Goal: Information Seeking & Learning: Check status

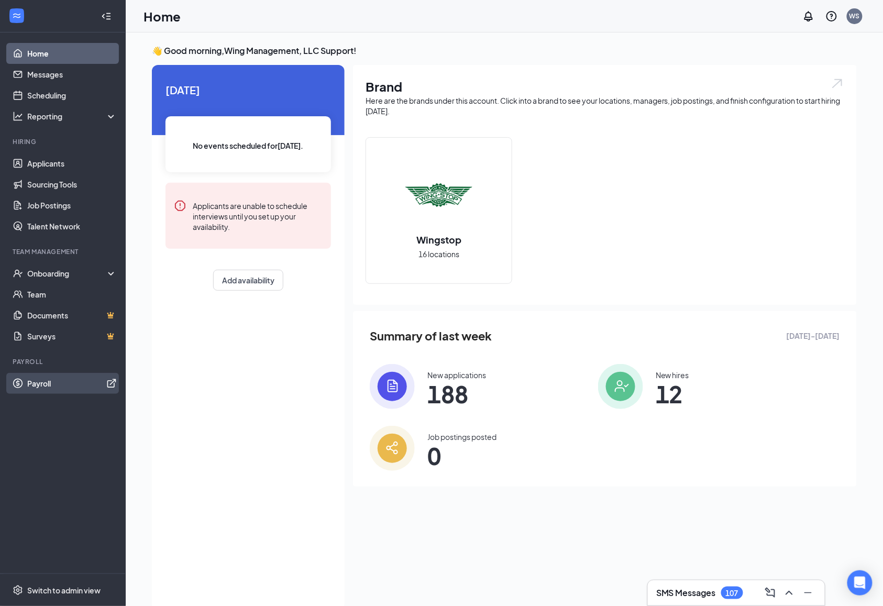
click at [71, 390] on link "Payroll" at bounding box center [72, 383] width 90 height 21
click at [98, 279] on div "Onboarding" at bounding box center [63, 273] width 126 height 21
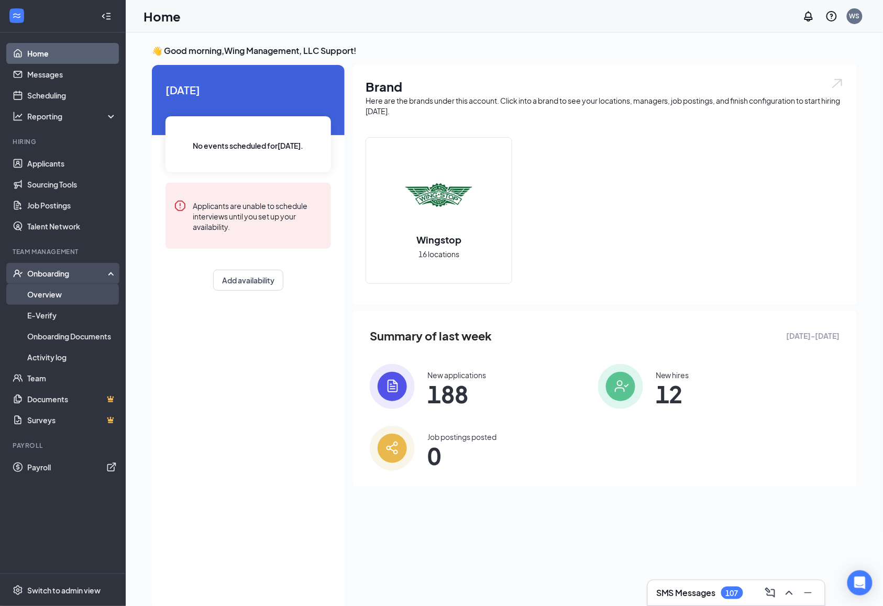
click at [84, 292] on link "Overview" at bounding box center [72, 294] width 90 height 21
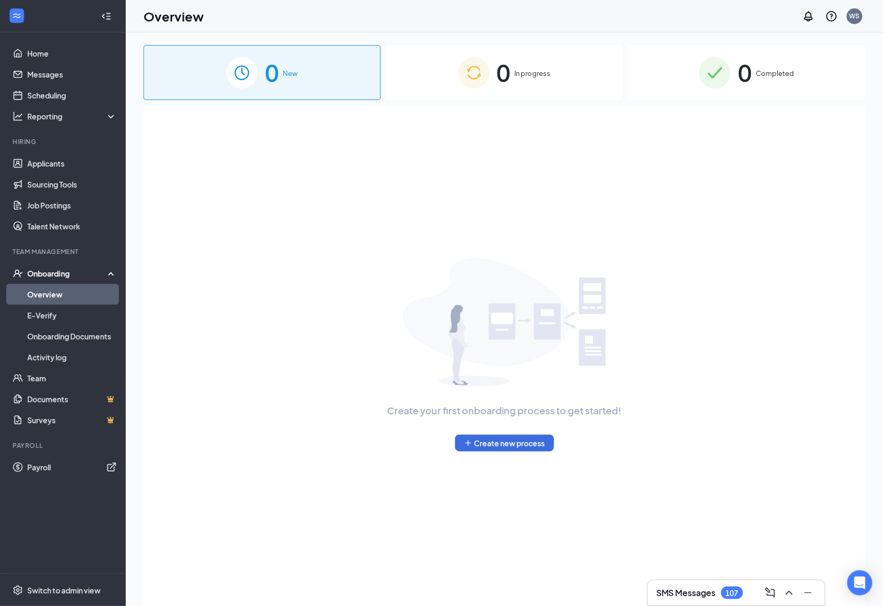
click at [497, 92] on div "0 In progress" at bounding box center [504, 72] width 237 height 55
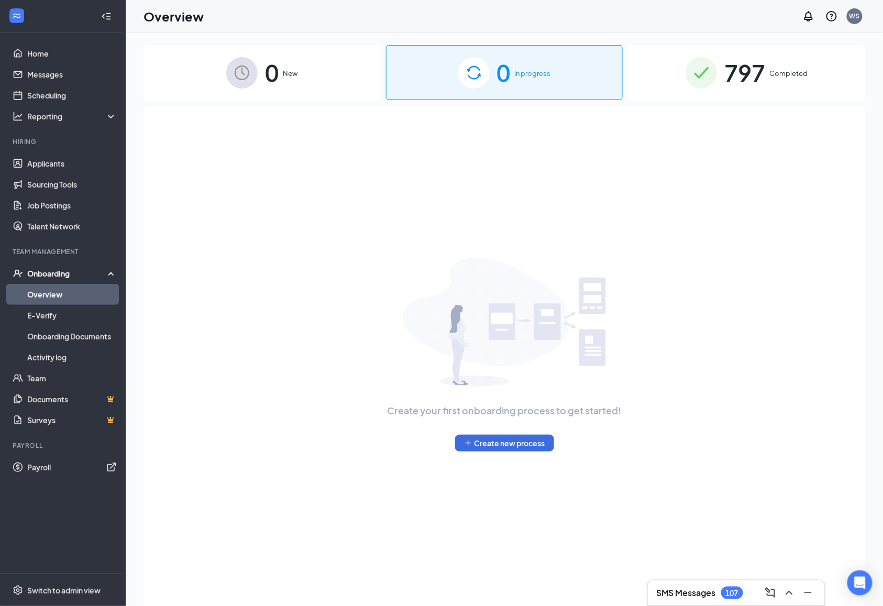
click at [731, 59] on span "797" at bounding box center [744, 72] width 41 height 36
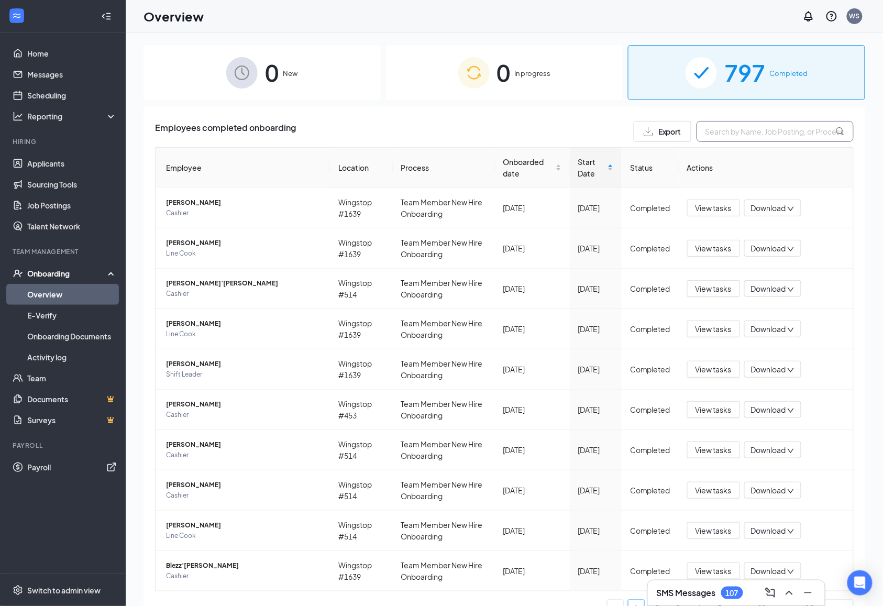
click at [749, 128] on input "text" at bounding box center [774, 131] width 157 height 21
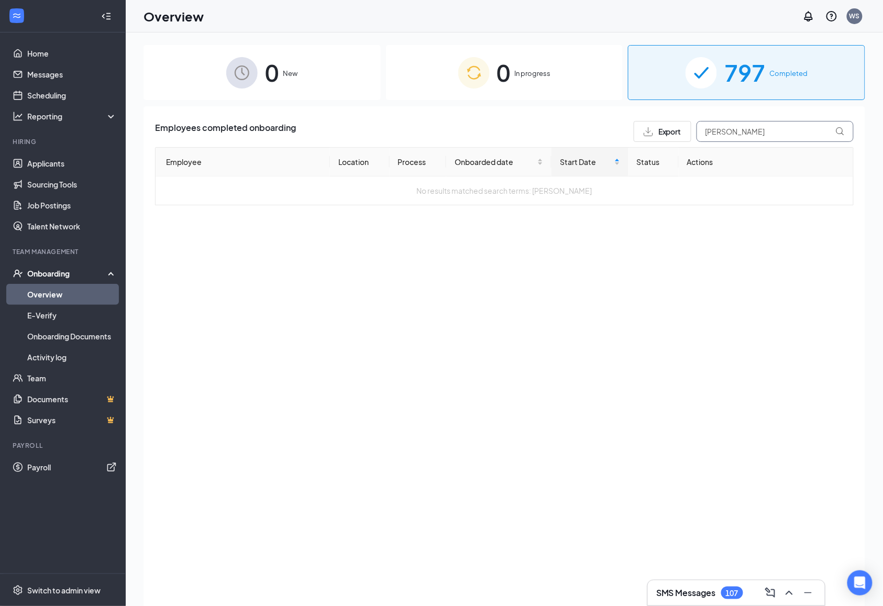
click at [788, 139] on input "[PERSON_NAME]" at bounding box center [774, 131] width 157 height 21
type input "[PERSON_NAME]"
click at [54, 352] on link "Activity log" at bounding box center [72, 357] width 90 height 21
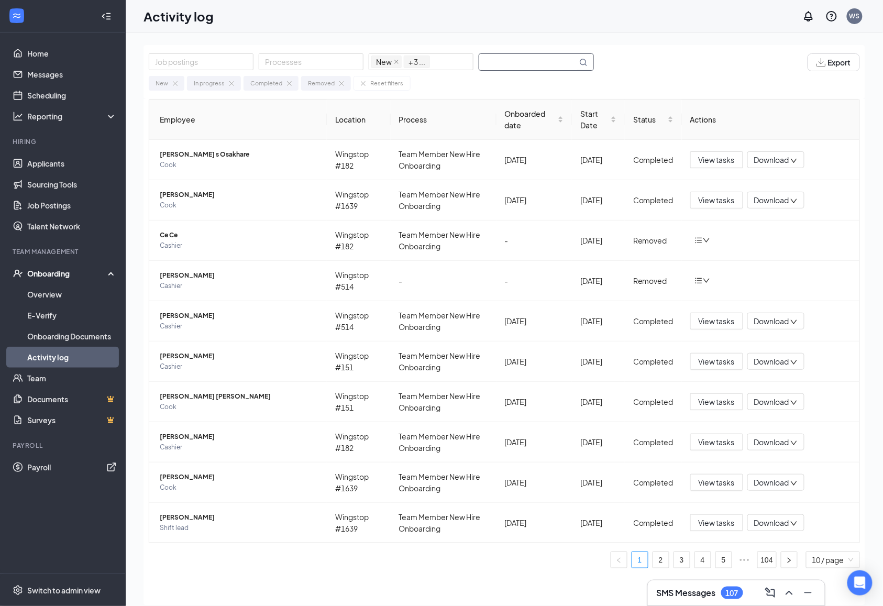
click at [517, 56] on input "text" at bounding box center [528, 62] width 98 height 16
click at [701, 281] on icon "bars" at bounding box center [698, 280] width 8 height 8
click at [707, 277] on div at bounding box center [702, 280] width 16 height 8
click at [273, 278] on span "[PERSON_NAME]" at bounding box center [239, 275] width 159 height 10
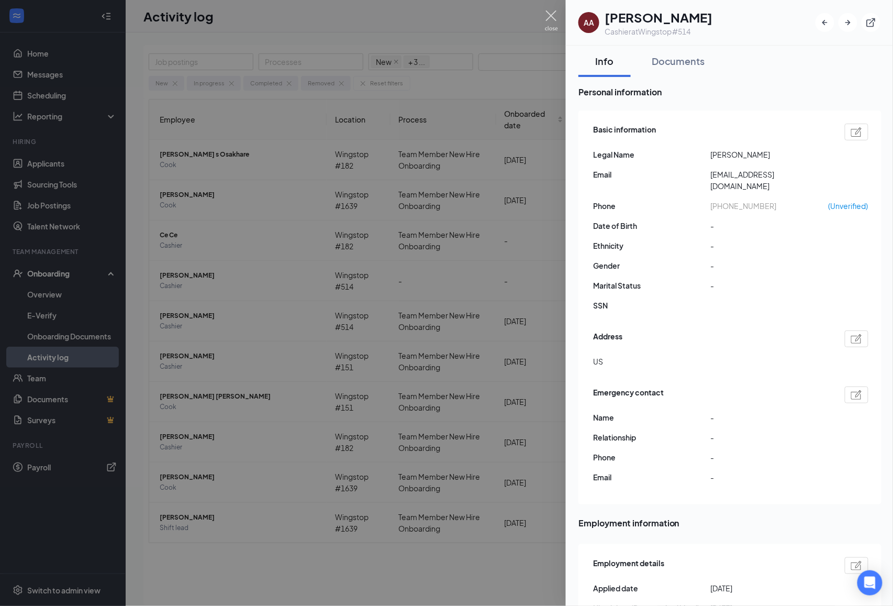
click at [550, 18] on img at bounding box center [551, 20] width 13 height 20
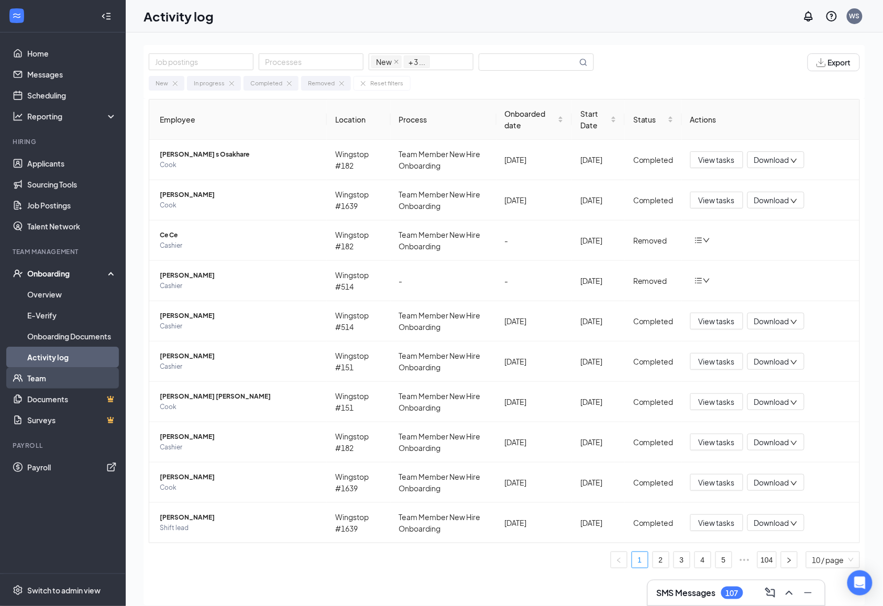
click at [66, 379] on link "Team" at bounding box center [72, 378] width 90 height 21
click at [698, 282] on icon "bars" at bounding box center [698, 280] width 8 height 8
click at [717, 298] on div "Return to onboarding" at bounding box center [756, 303] width 113 height 10
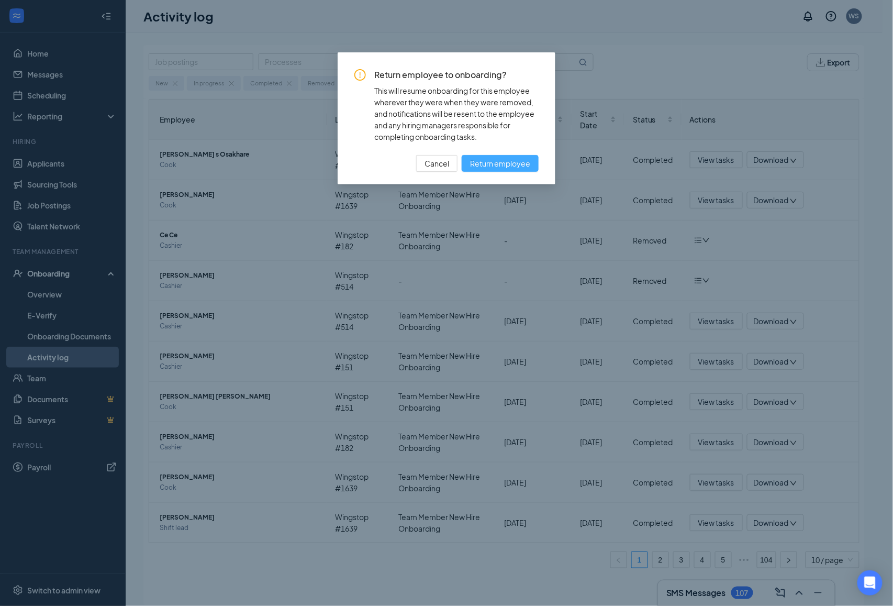
click at [513, 169] on span "Return employee" at bounding box center [500, 164] width 60 height 12
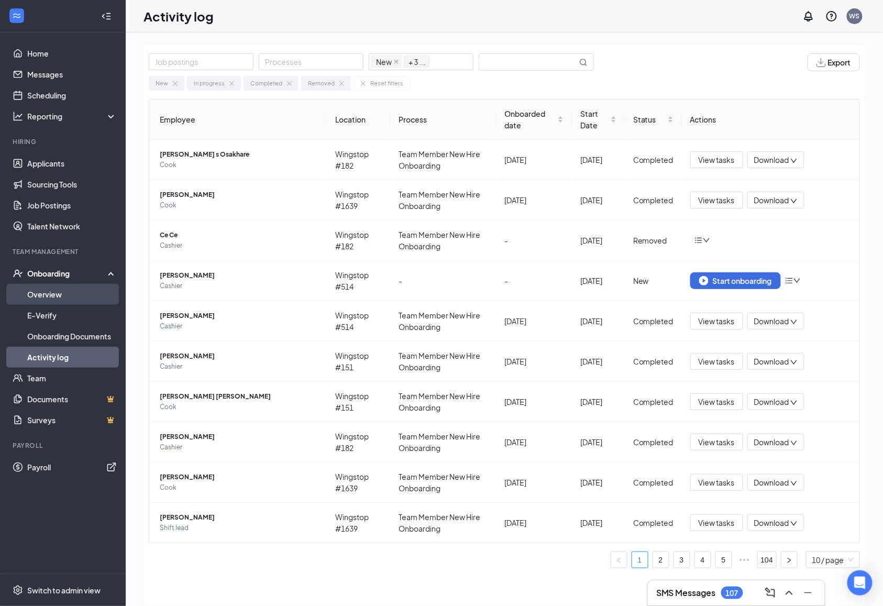
click at [66, 299] on link "Overview" at bounding box center [72, 294] width 90 height 21
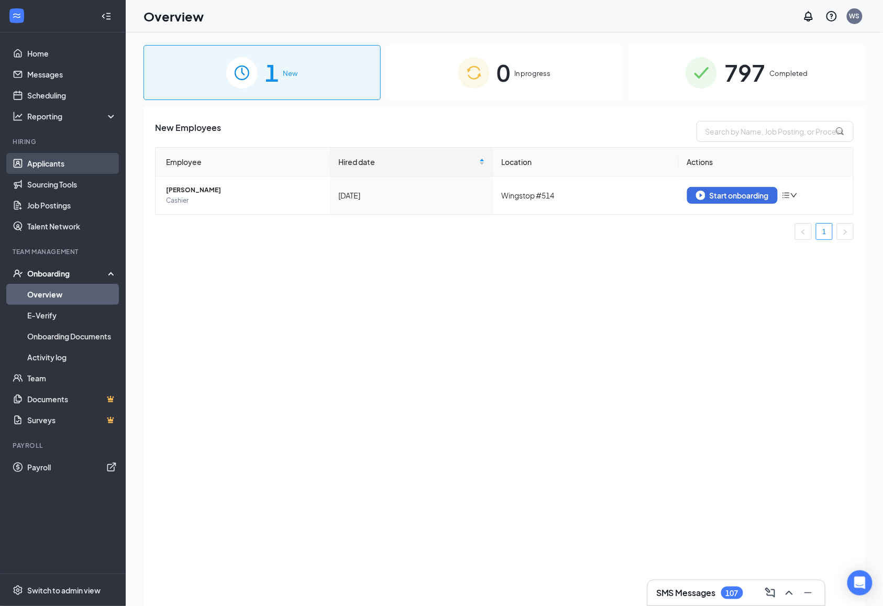
click at [41, 158] on link "Applicants" at bounding box center [72, 163] width 90 height 21
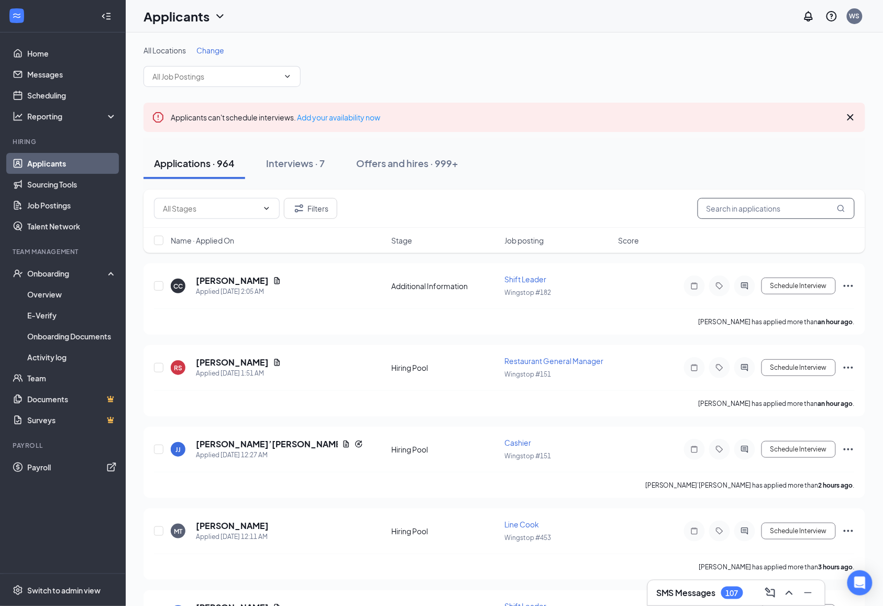
click at [760, 210] on input "text" at bounding box center [775, 208] width 157 height 21
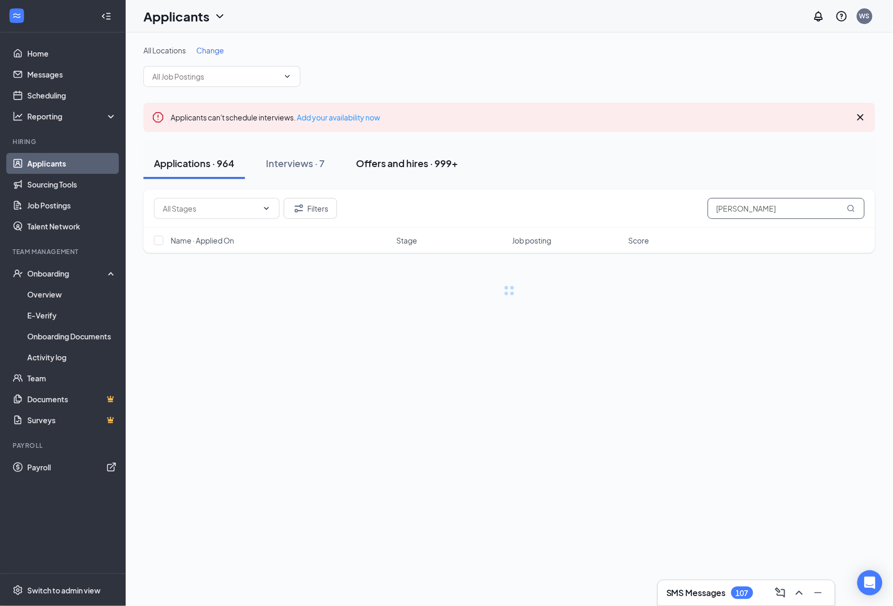
type input "[PERSON_NAME]"
click at [411, 171] on button "Offers and hires · 999+" at bounding box center [407, 163] width 123 height 31
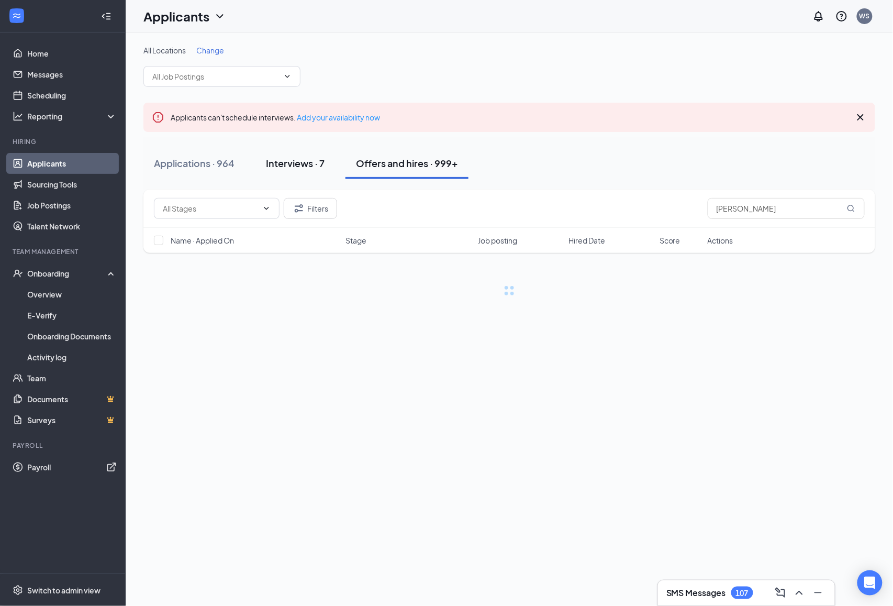
click at [298, 166] on div "Interviews · 7" at bounding box center [295, 163] width 59 height 13
click at [432, 163] on div "Offers and hires · 999+" at bounding box center [407, 163] width 102 height 13
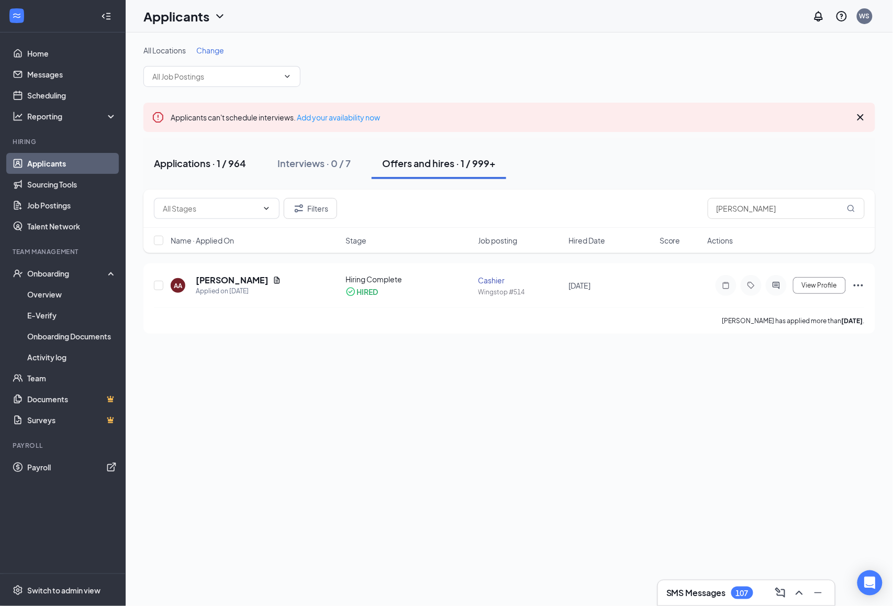
click at [219, 163] on div "Applications · 1 / 964" at bounding box center [200, 163] width 92 height 13
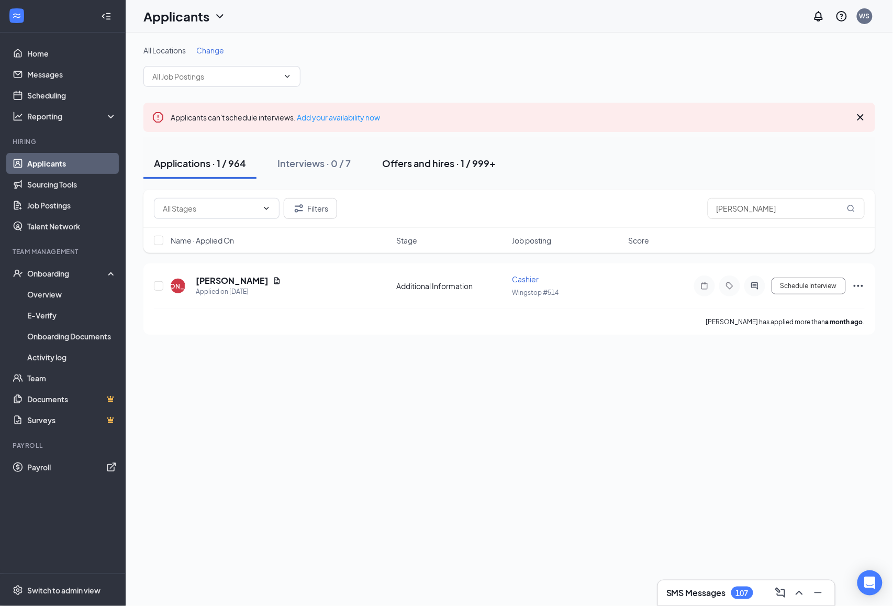
click at [472, 167] on div "Offers and hires · 1 / 999+" at bounding box center [439, 163] width 114 height 13
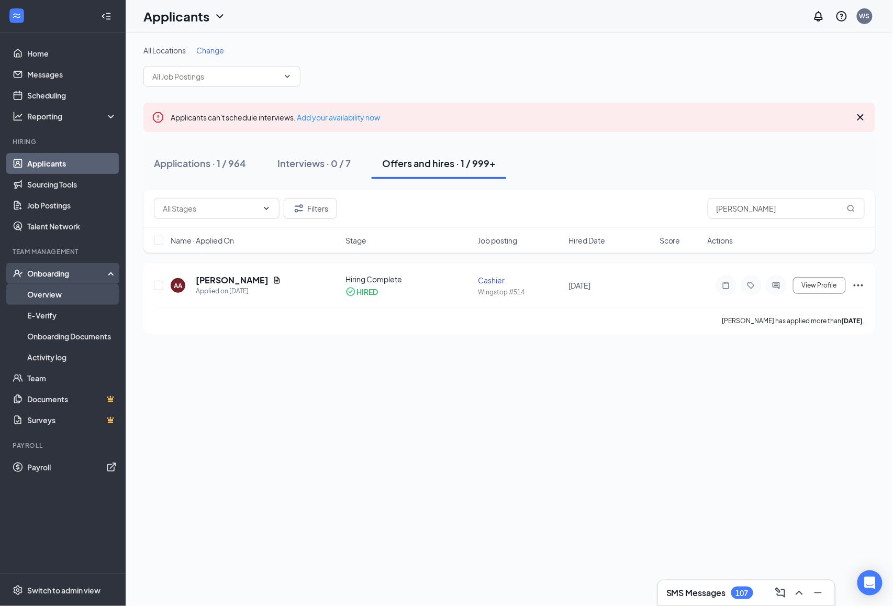
click at [75, 301] on link "Overview" at bounding box center [72, 294] width 90 height 21
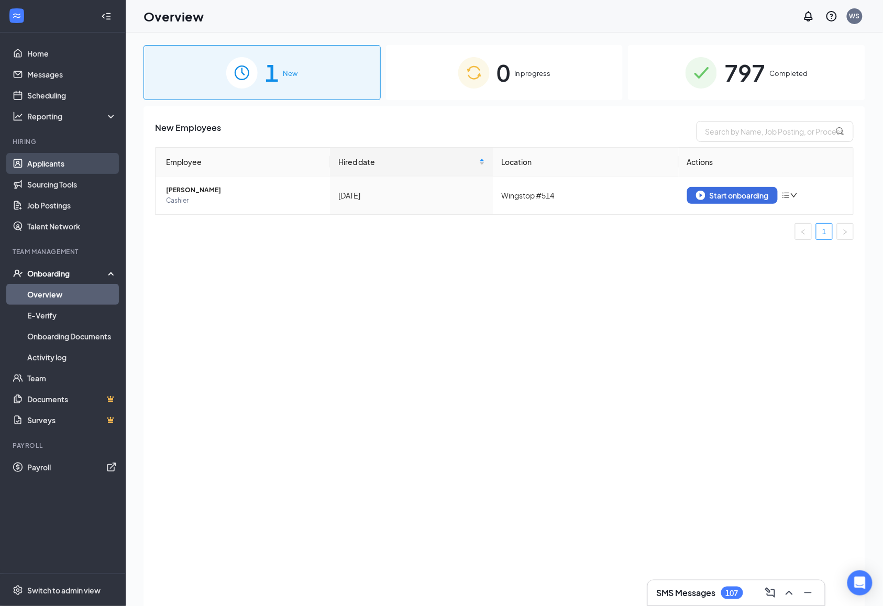
click at [64, 170] on link "Applicants" at bounding box center [72, 163] width 90 height 21
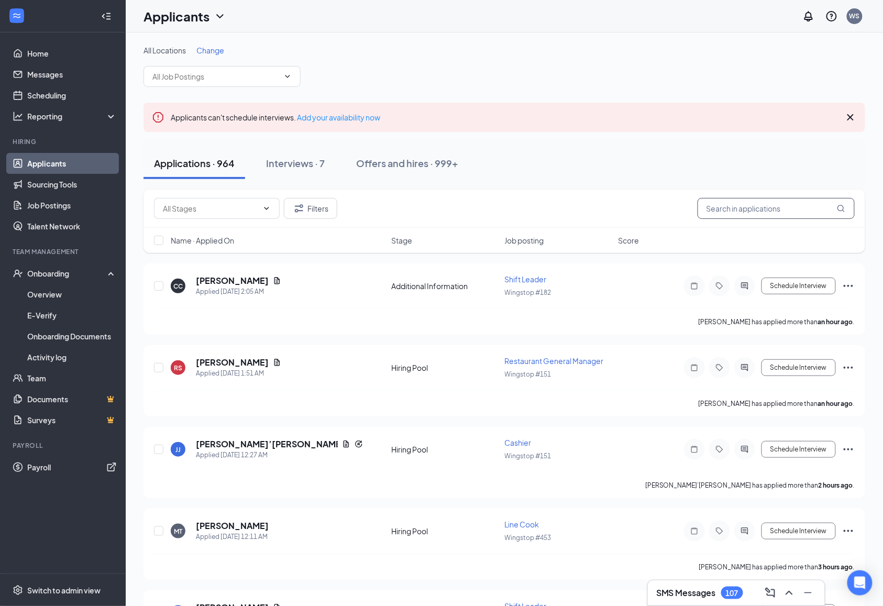
drag, startPoint x: 708, startPoint y: 190, endPoint x: 734, endPoint y: 198, distance: 27.0
click at [712, 191] on div "All Locations Change Applicants can't schedule interviews. Add your availabilit…" at bounding box center [503, 557] width 721 height 1025
click at [734, 198] on input "text" at bounding box center [775, 208] width 157 height 21
type input "[PERSON_NAME]"
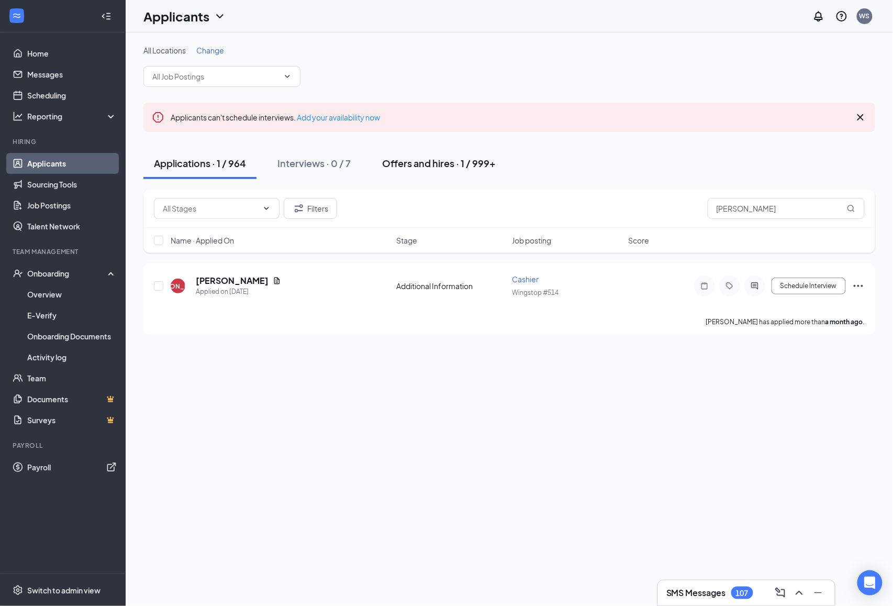
click at [442, 163] on div "Offers and hires · 1 / 999+" at bounding box center [439, 163] width 114 height 13
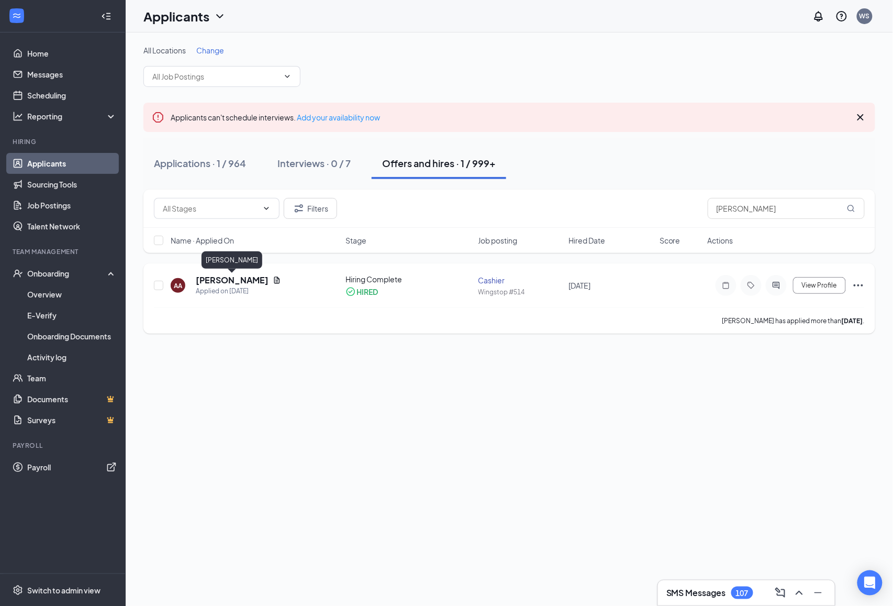
click at [189, 280] on div "AA Antwon Atkinson Applied on Sep 12" at bounding box center [255, 285] width 169 height 22
click at [212, 279] on h5 "[PERSON_NAME]" at bounding box center [232, 280] width 73 height 12
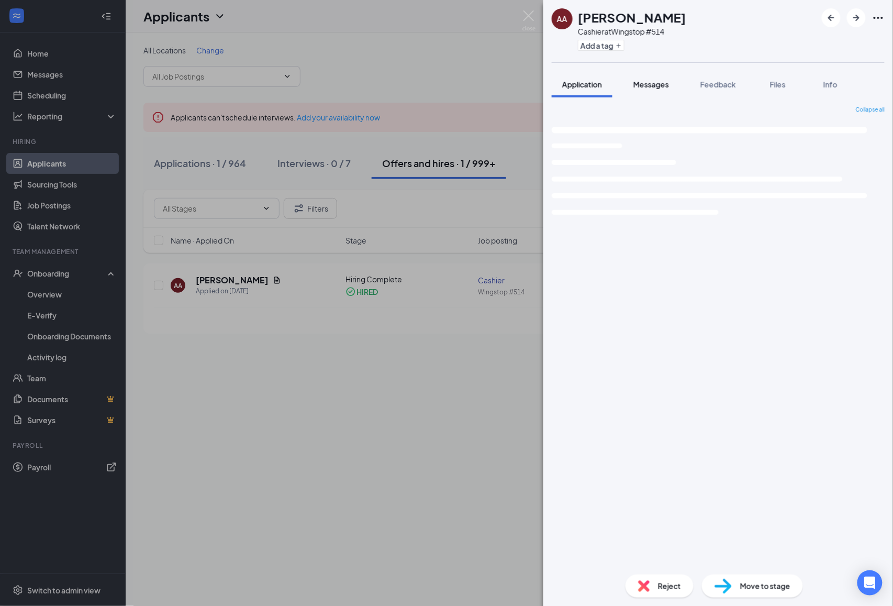
click at [651, 88] on span "Messages" at bounding box center [651, 84] width 36 height 9
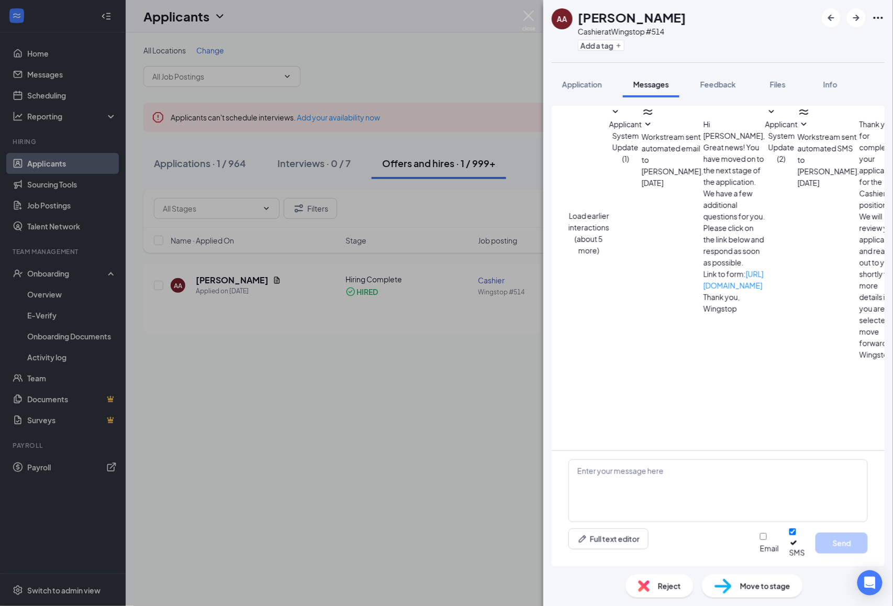
scroll to position [18, 0]
click at [745, 349] on div "Load earlier interactions (about 5 more) Applicant System Update (1) Workstream…" at bounding box center [718, 233] width 299 height 254
click at [765, 163] on span "Applicant System Update (2)" at bounding box center [781, 141] width 32 height 44
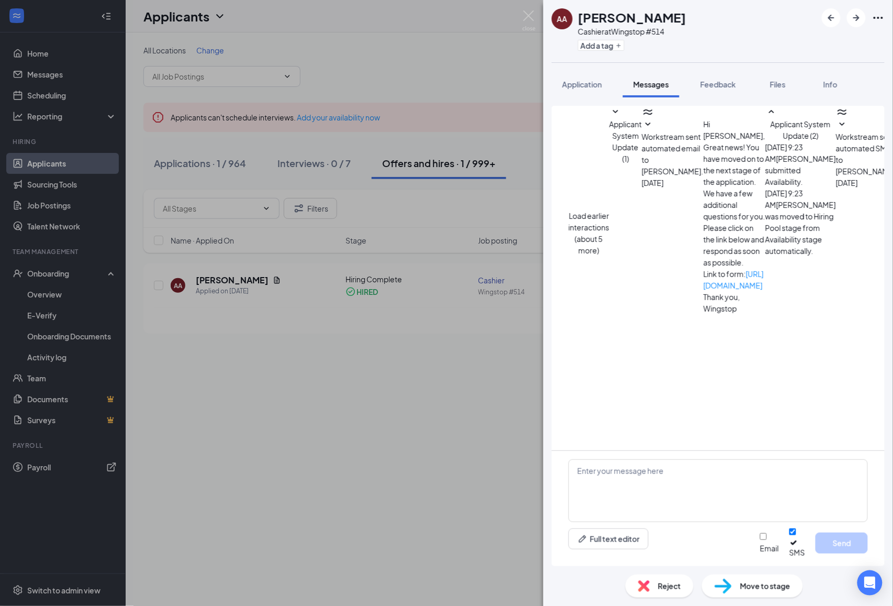
click at [718, 124] on div "Load earlier interactions (about 5 more) Applicant System Update (1) Workstream…" at bounding box center [718, 233] width 299 height 254
click at [642, 134] on span "Applicant System Update (1)" at bounding box center [625, 141] width 32 height 44
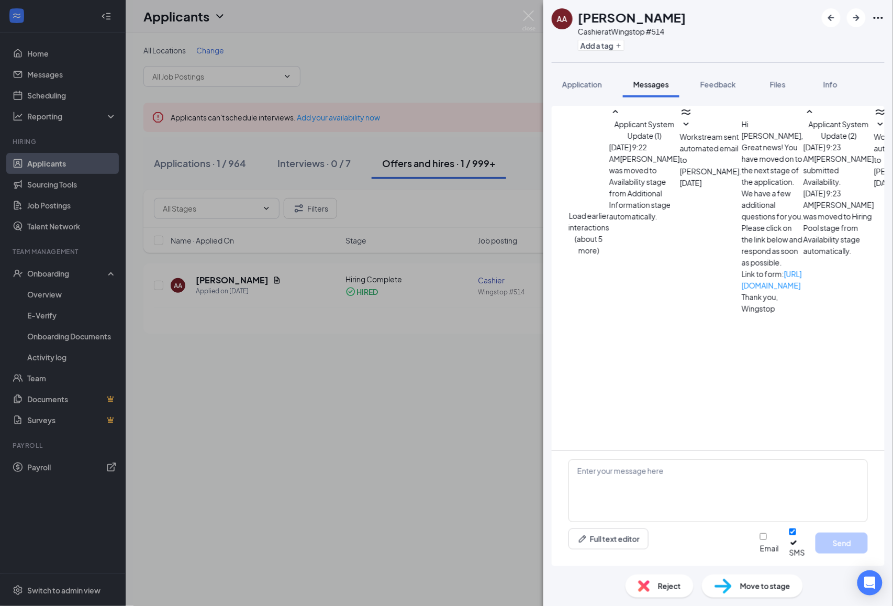
scroll to position [157, 0]
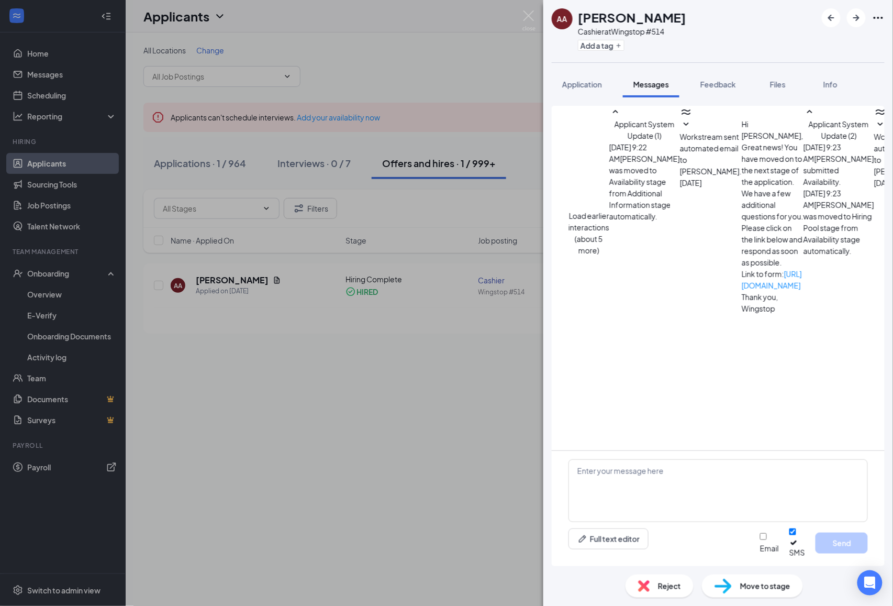
click at [448, 388] on div "AA Antwon Atkinson Cashier at Wingstop #514 Add a tag Application Messages Feed…" at bounding box center [446, 303] width 893 height 606
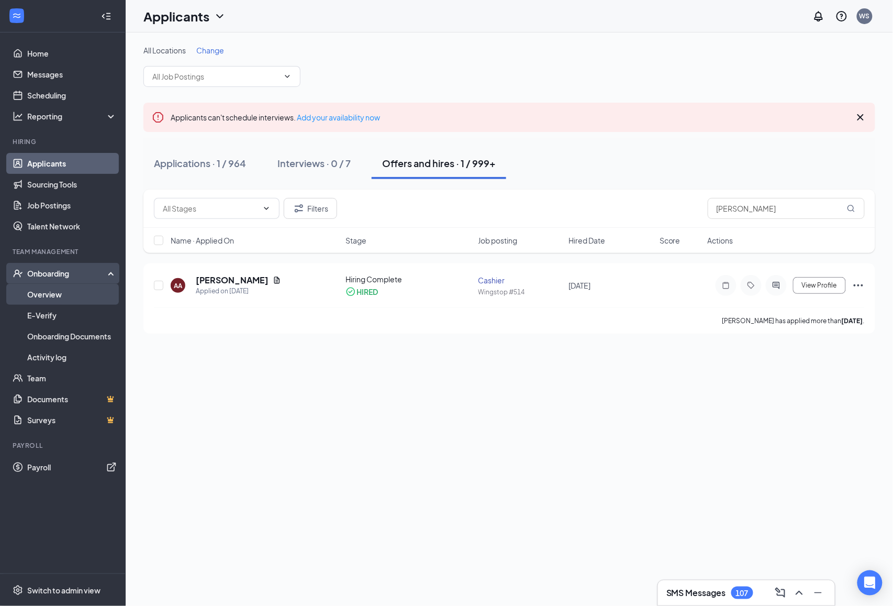
click at [71, 301] on link "Overview" at bounding box center [72, 294] width 90 height 21
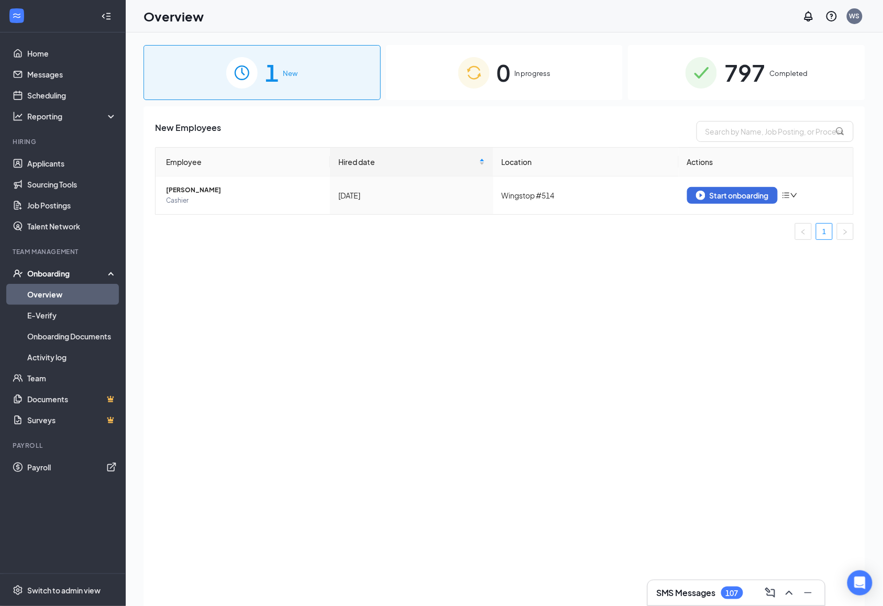
click at [738, 69] on span "797" at bounding box center [744, 72] width 41 height 36
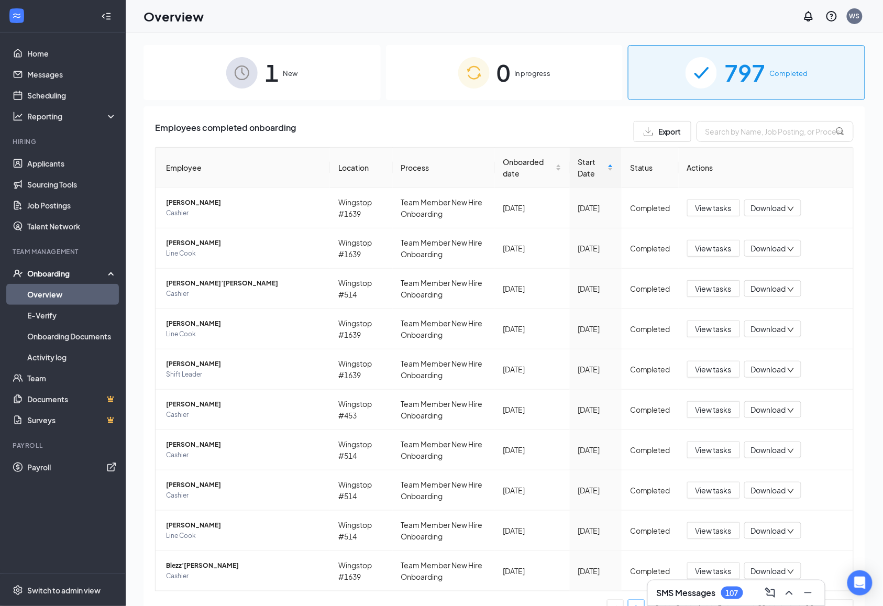
click at [236, 92] on div "1 New" at bounding box center [261, 72] width 237 height 55
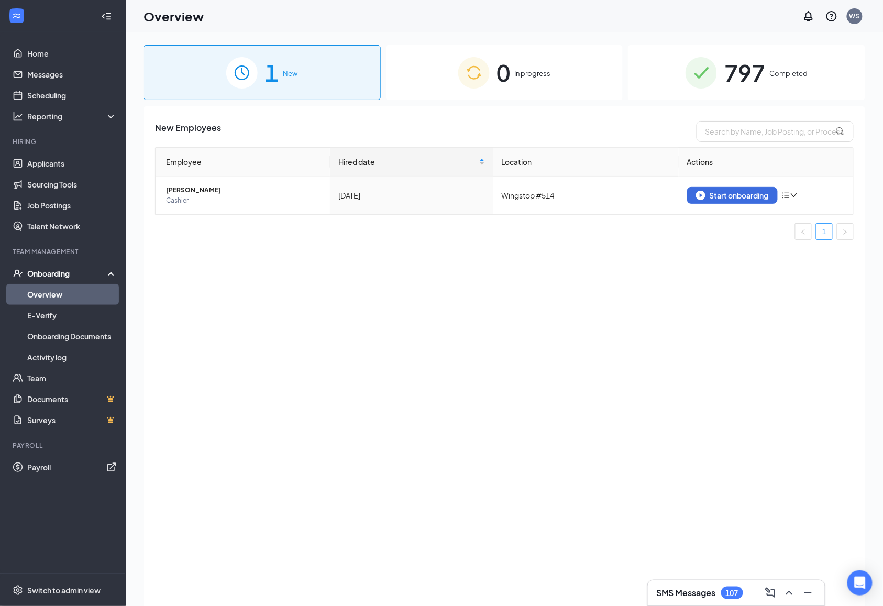
drag, startPoint x: 536, startPoint y: 86, endPoint x: 595, endPoint y: 110, distance: 63.4
click at [536, 86] on div "0 In progress" at bounding box center [504, 72] width 237 height 55
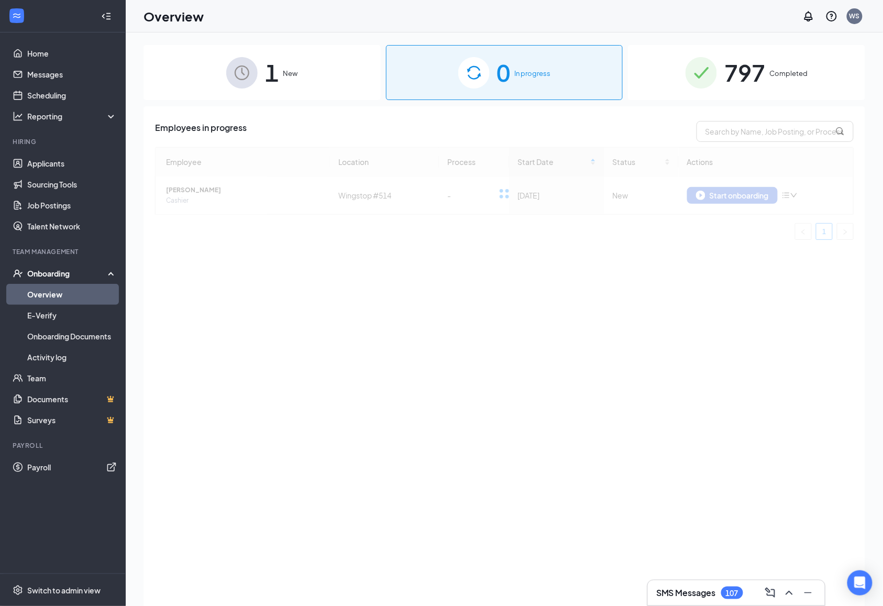
click at [740, 70] on span "797" at bounding box center [744, 72] width 41 height 36
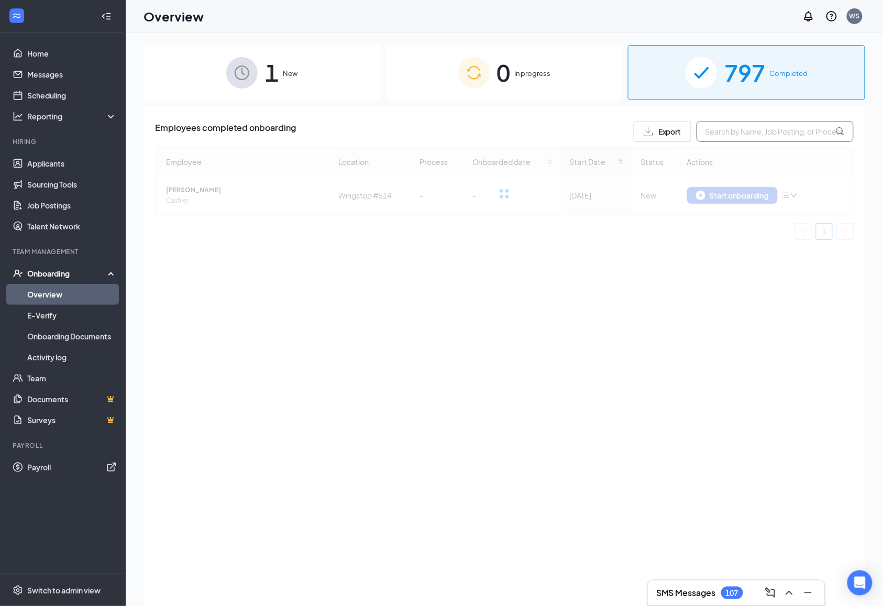
click at [748, 137] on input "text" at bounding box center [774, 131] width 157 height 21
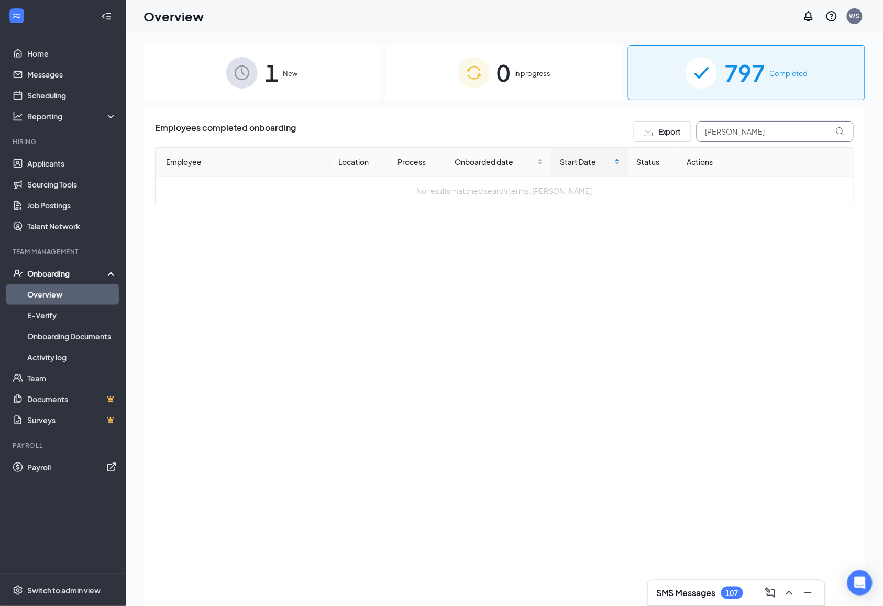
type input "antwon"
click at [540, 87] on div "0 In progress" at bounding box center [504, 72] width 237 height 55
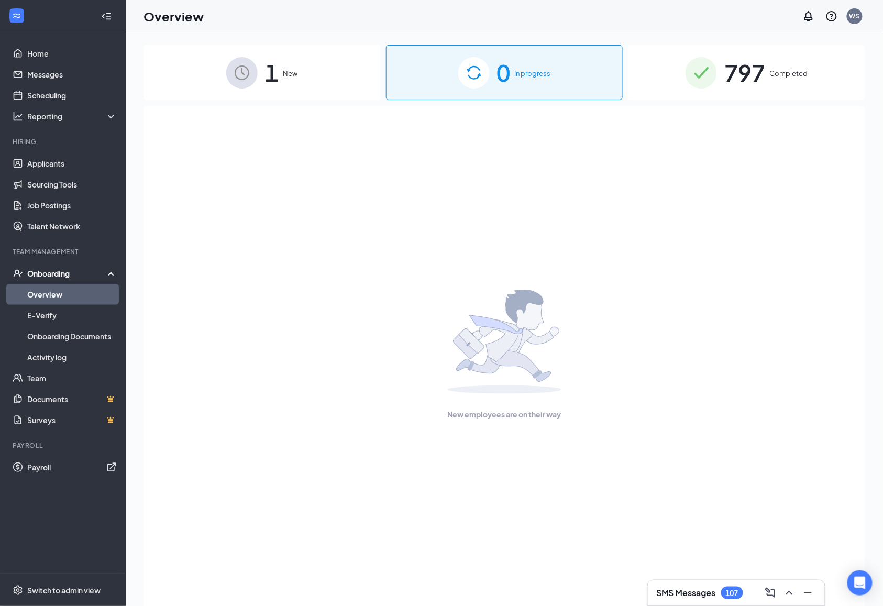
click at [282, 87] on div "1 New" at bounding box center [261, 72] width 237 height 55
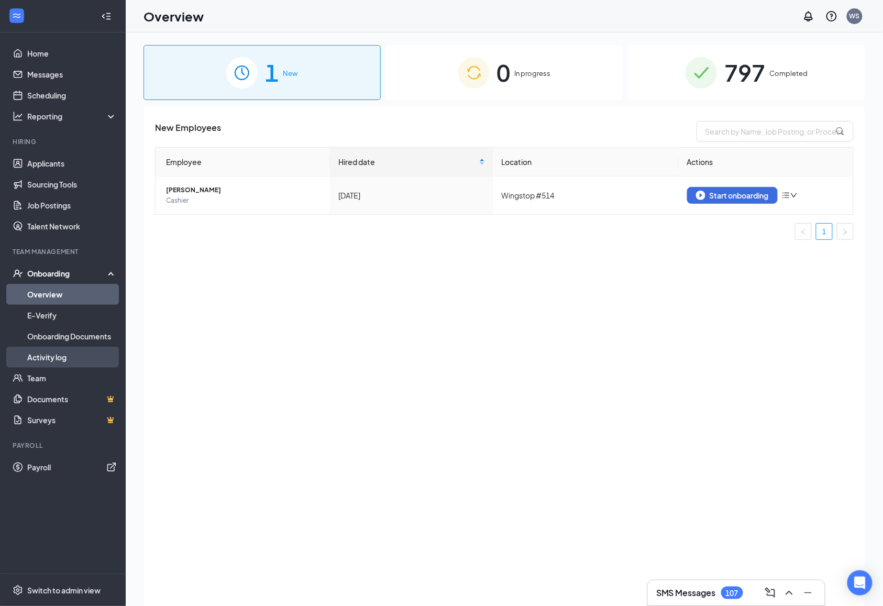
click at [63, 355] on link "Activity log" at bounding box center [72, 357] width 90 height 21
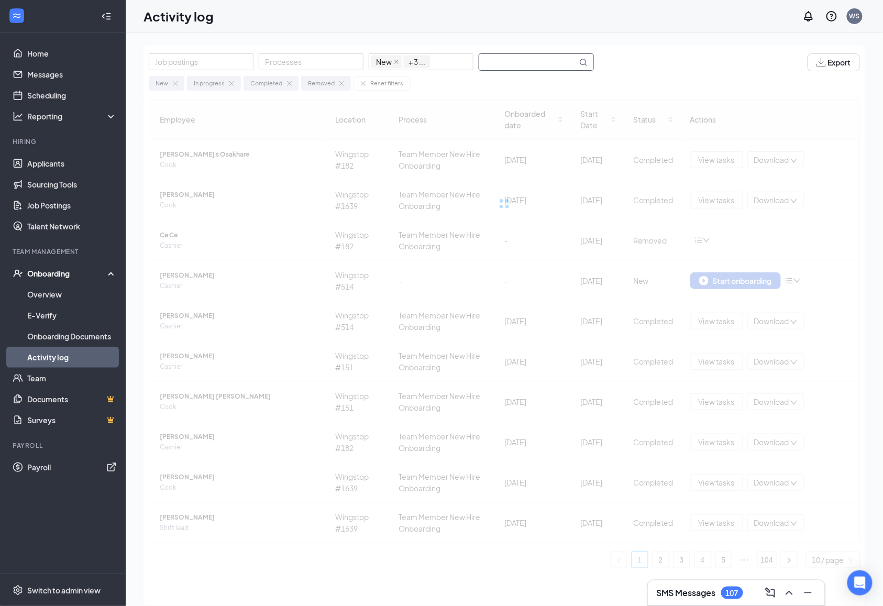
click at [540, 65] on input "text" at bounding box center [528, 62] width 98 height 16
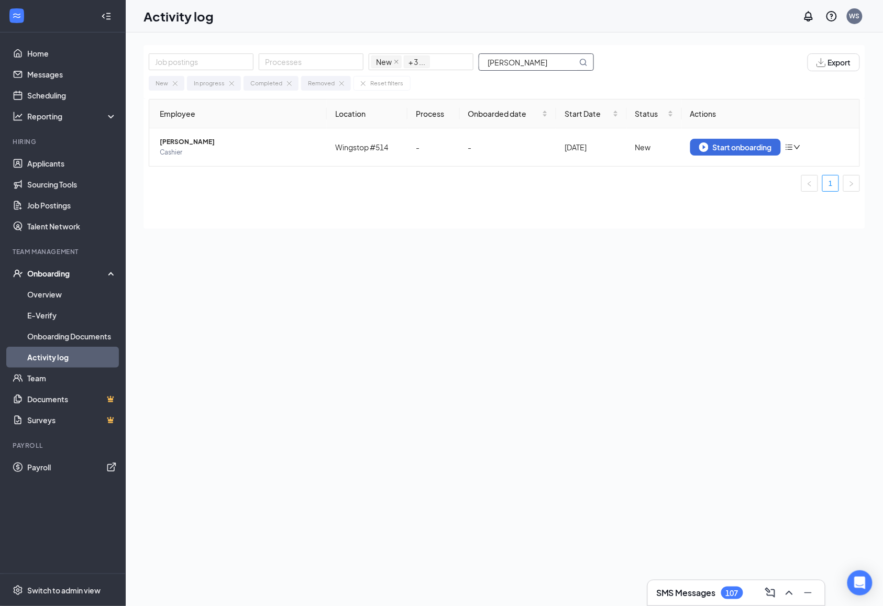
click at [560, 69] on input "antwon" at bounding box center [528, 62] width 98 height 16
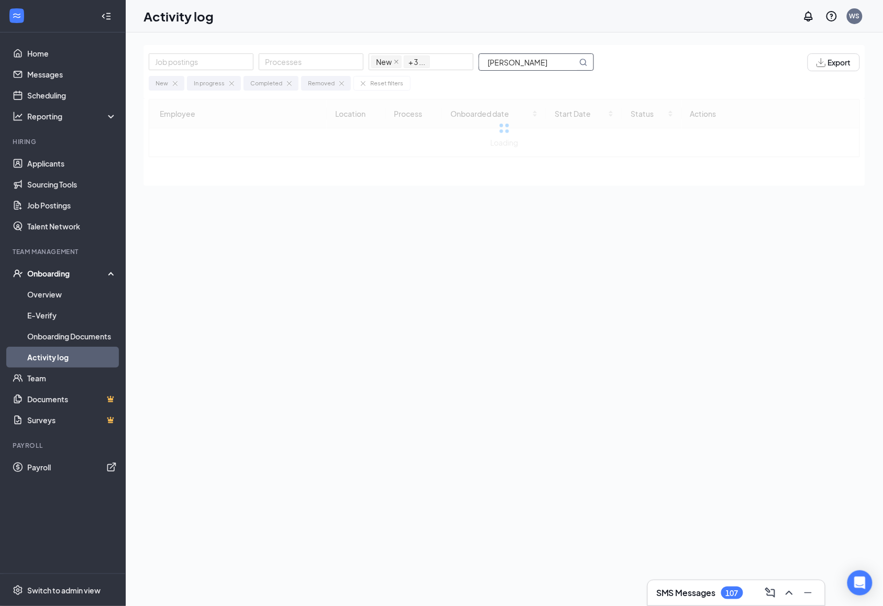
type input "[PERSON_NAME]"
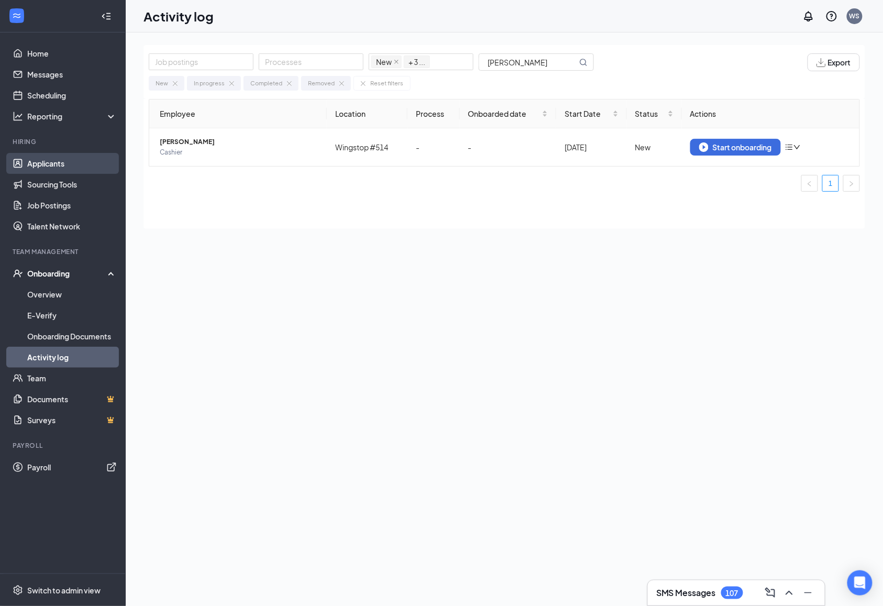
click at [79, 160] on link "Applicants" at bounding box center [72, 163] width 90 height 21
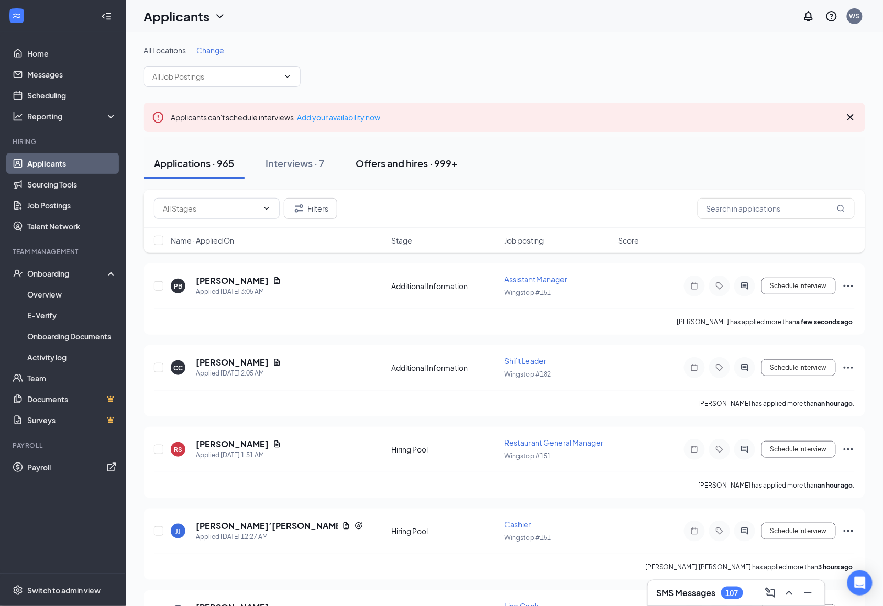
click at [461, 153] on button "Offers and hires · 999+" at bounding box center [406, 163] width 123 height 31
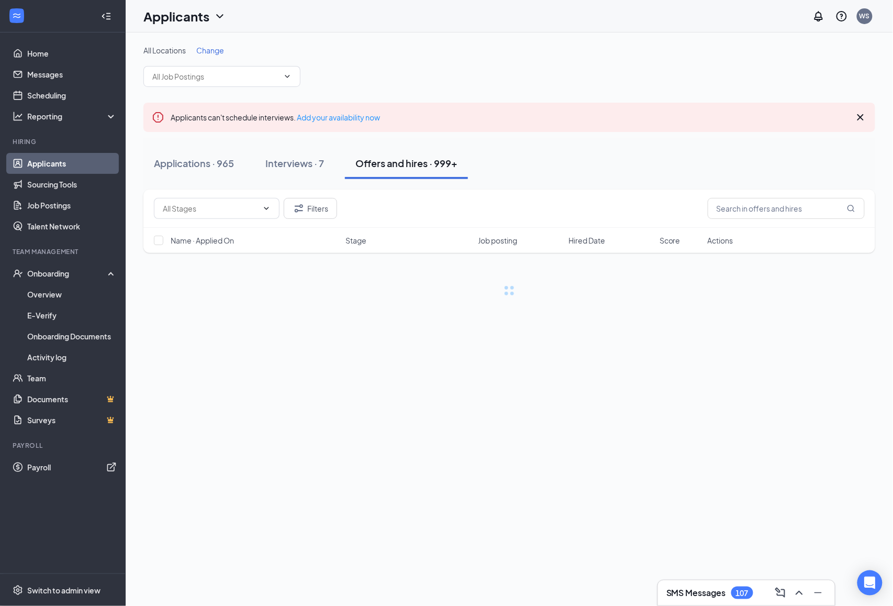
click at [441, 162] on div "Offers and hires · 999+" at bounding box center [406, 163] width 102 height 13
click at [751, 200] on input "text" at bounding box center [786, 208] width 157 height 21
type input "antwon"
click at [298, 171] on button "Interviews · 7" at bounding box center [295, 163] width 80 height 31
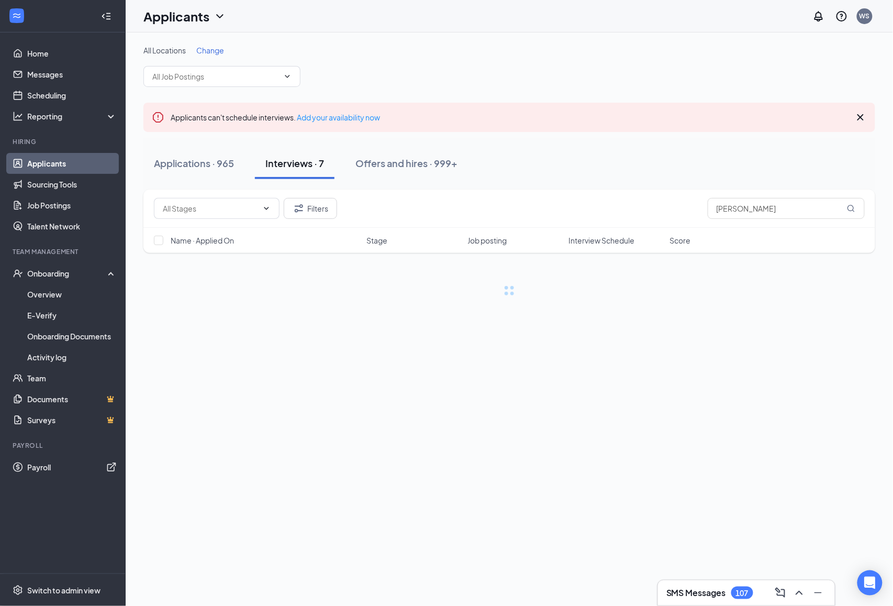
click at [479, 164] on div "Applications · 965 Interviews · 7 Offers and hires · 999+" at bounding box center [509, 163] width 732 height 31
click at [417, 166] on div "Offers and hires · 999+" at bounding box center [406, 163] width 102 height 13
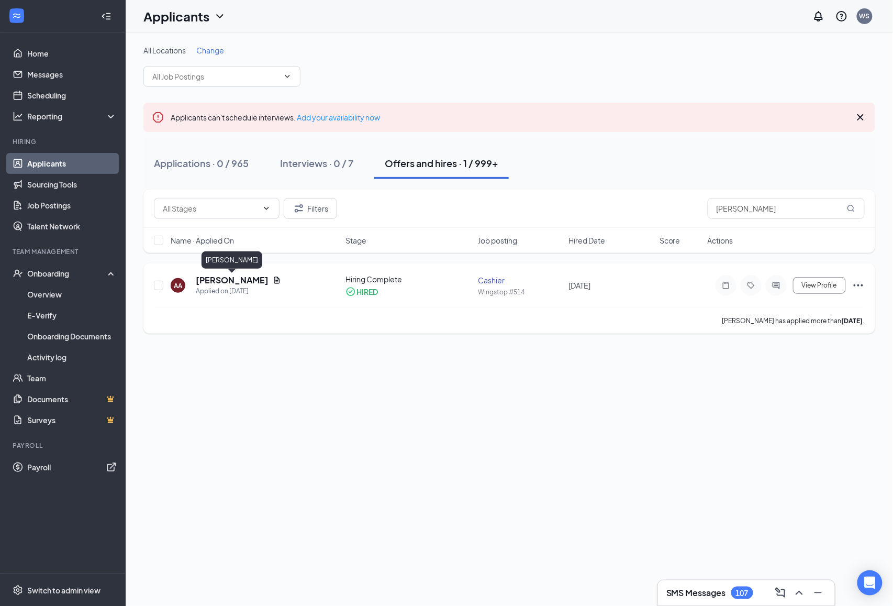
click at [246, 279] on h5 "[PERSON_NAME]" at bounding box center [232, 280] width 73 height 12
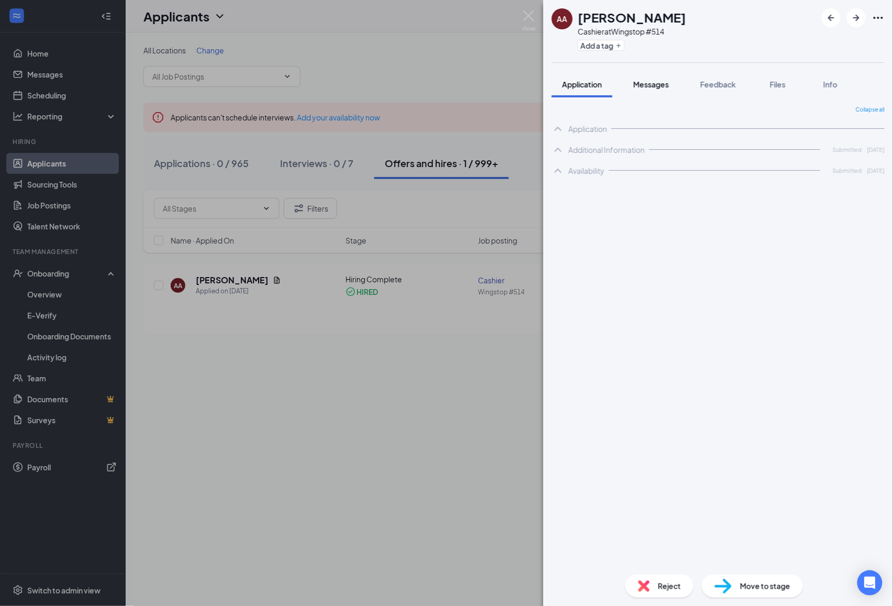
click at [650, 83] on span "Messages" at bounding box center [651, 84] width 36 height 9
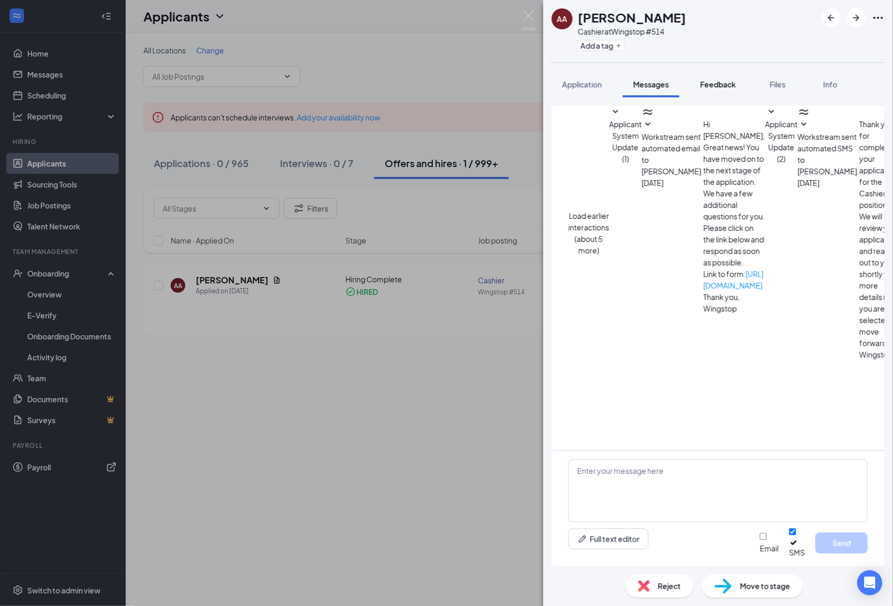
scroll to position [18, 0]
click at [710, 89] on span "Feedback" at bounding box center [718, 84] width 36 height 9
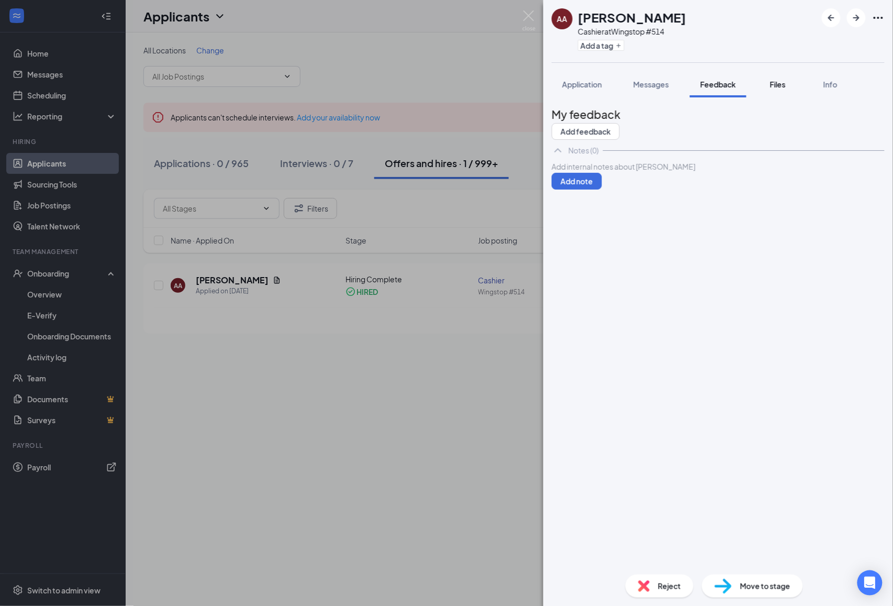
click at [786, 86] on span "Files" at bounding box center [778, 84] width 16 height 9
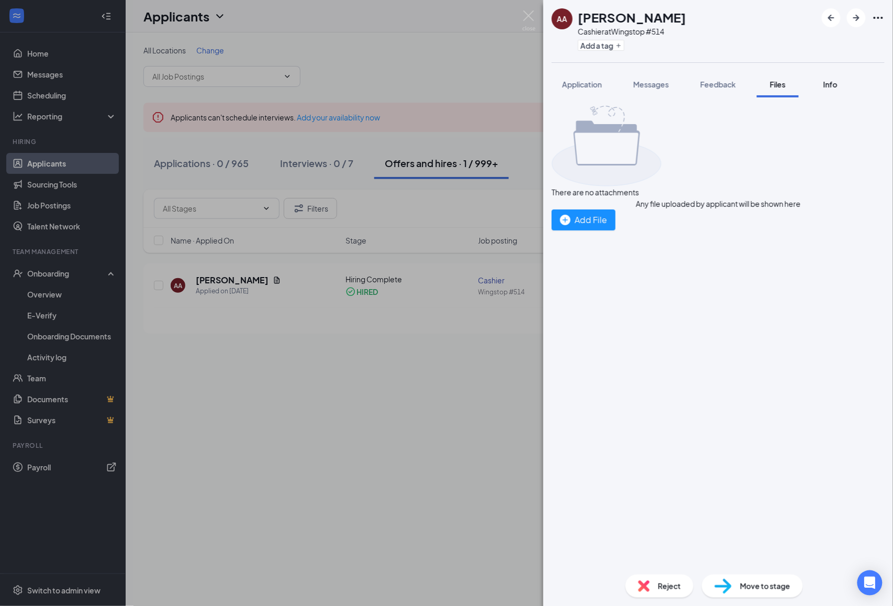
click at [827, 82] on span "Info" at bounding box center [831, 84] width 14 height 9
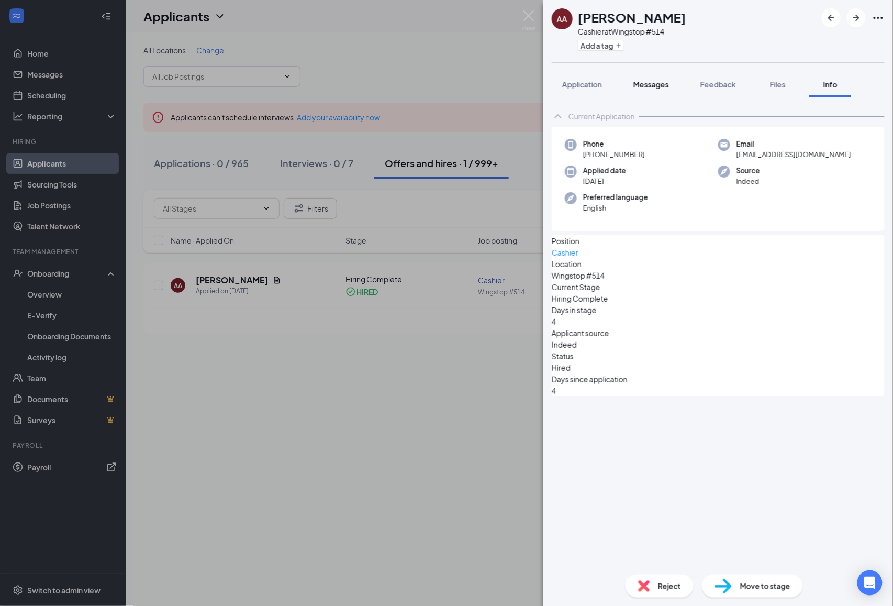
click at [669, 89] on span "Messages" at bounding box center [651, 84] width 36 height 9
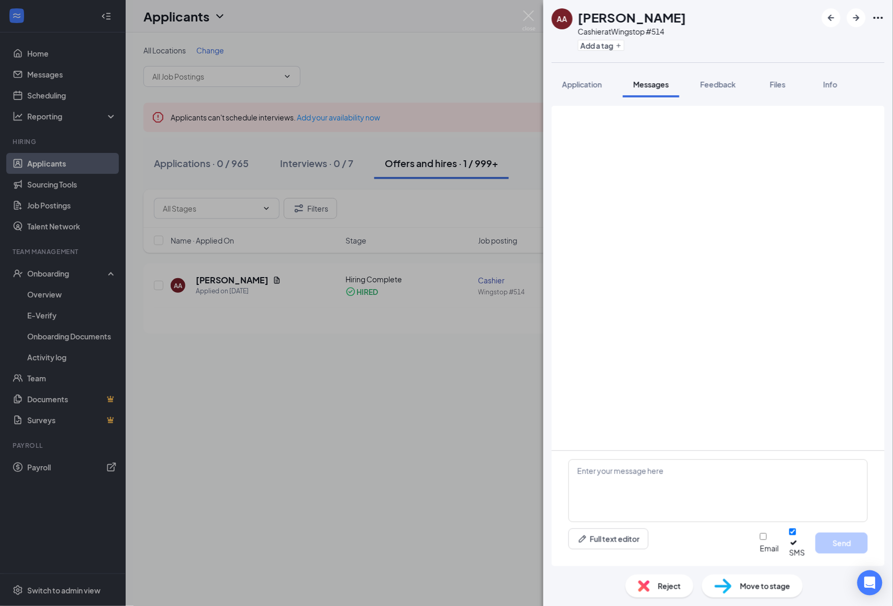
scroll to position [18, 0]
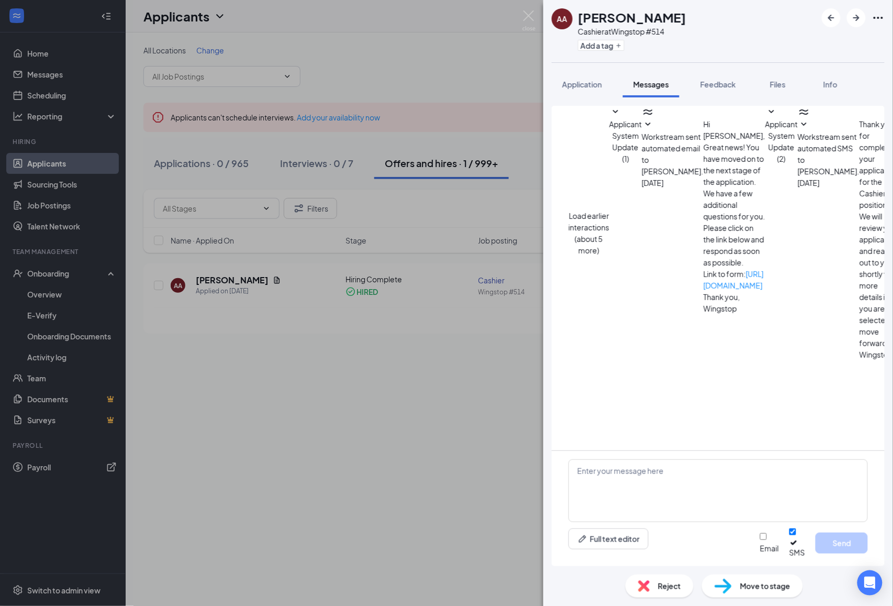
click at [581, 90] on button "Application" at bounding box center [582, 84] width 61 height 26
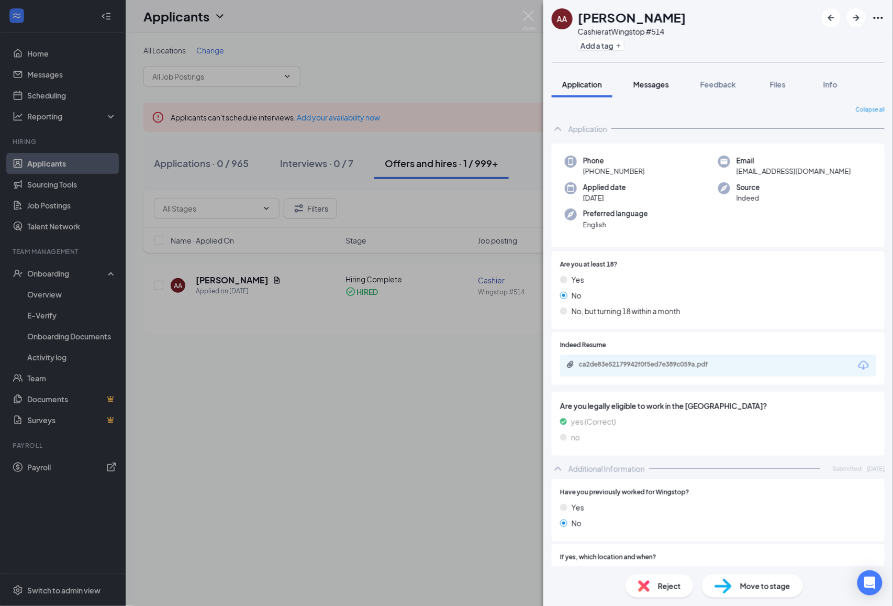
click at [643, 87] on span "Messages" at bounding box center [651, 84] width 36 height 9
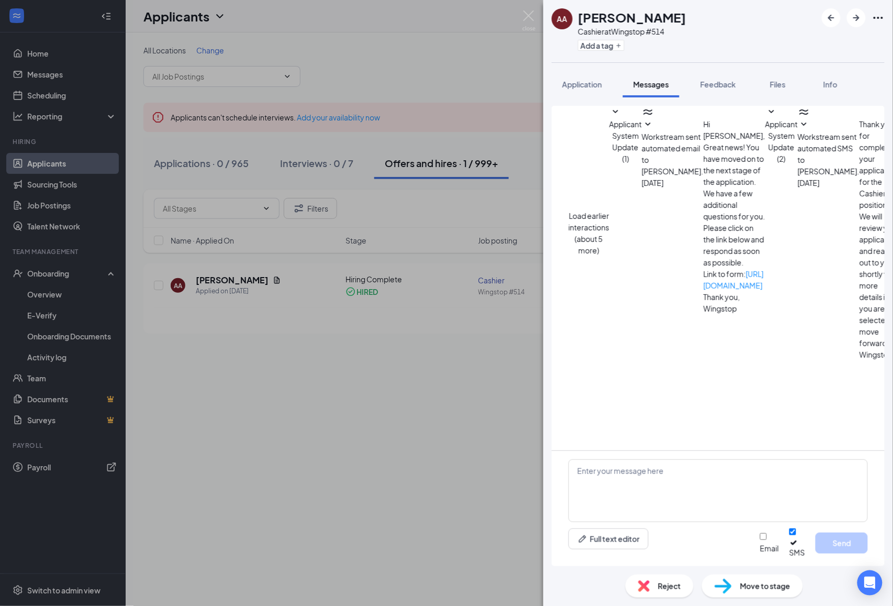
click at [609, 210] on button "Load earlier interactions (about 5 more)" at bounding box center [589, 233] width 41 height 46
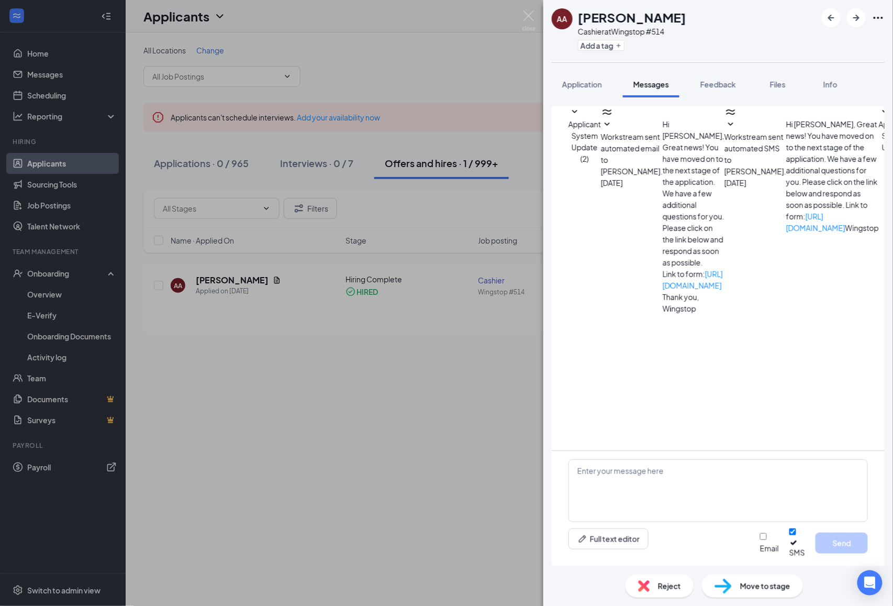
scroll to position [113, 0]
click at [879, 163] on span "Applicant System Update (2)" at bounding box center [895, 141] width 32 height 44
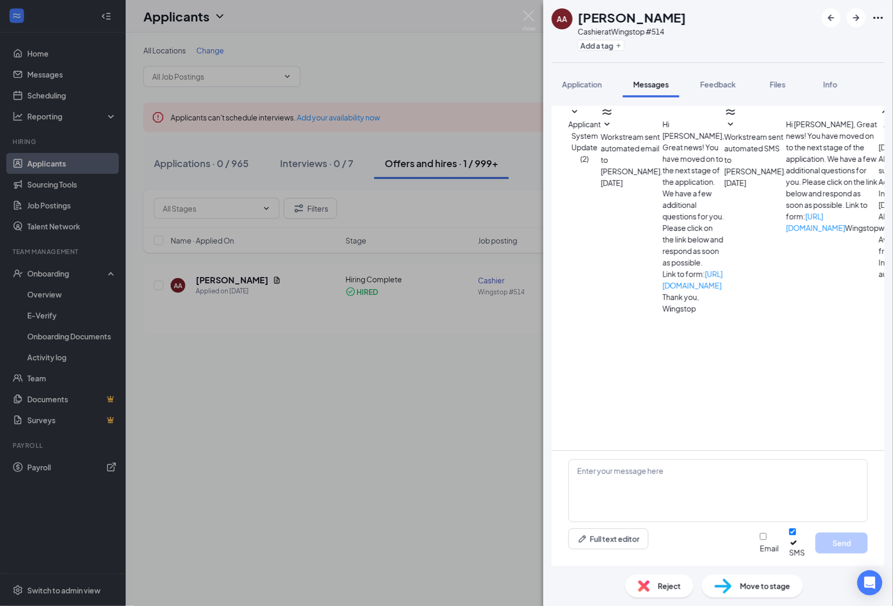
scroll to position [0, 0]
click at [601, 120] on span "Applicant System Update (2)" at bounding box center [585, 141] width 32 height 44
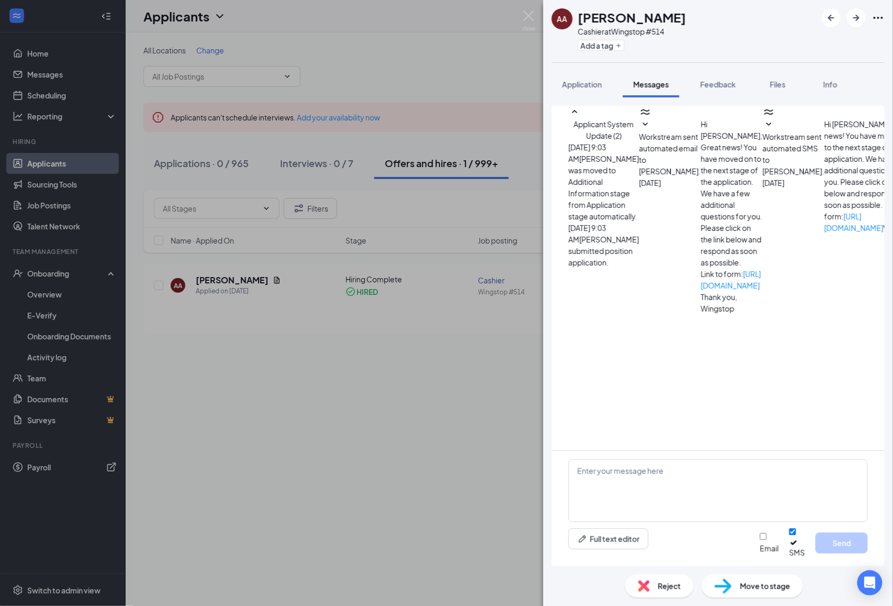
click at [329, 385] on div "AA Antwon Atkinson Cashier at Wingstop #514 Add a tag Application Messages Feed…" at bounding box center [446, 303] width 893 height 606
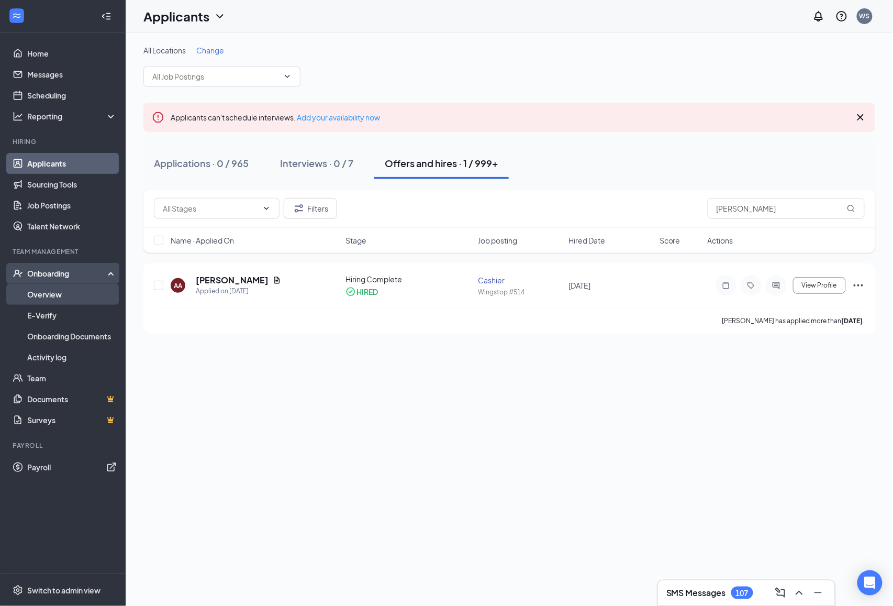
click at [52, 295] on link "Overview" at bounding box center [72, 294] width 90 height 21
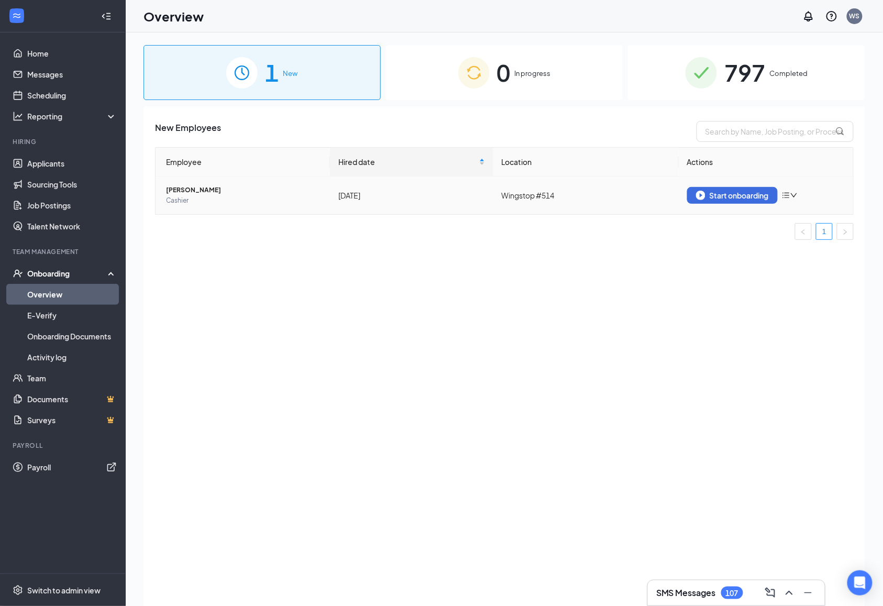
click at [205, 191] on span "[PERSON_NAME]" at bounding box center [243, 190] width 155 height 10
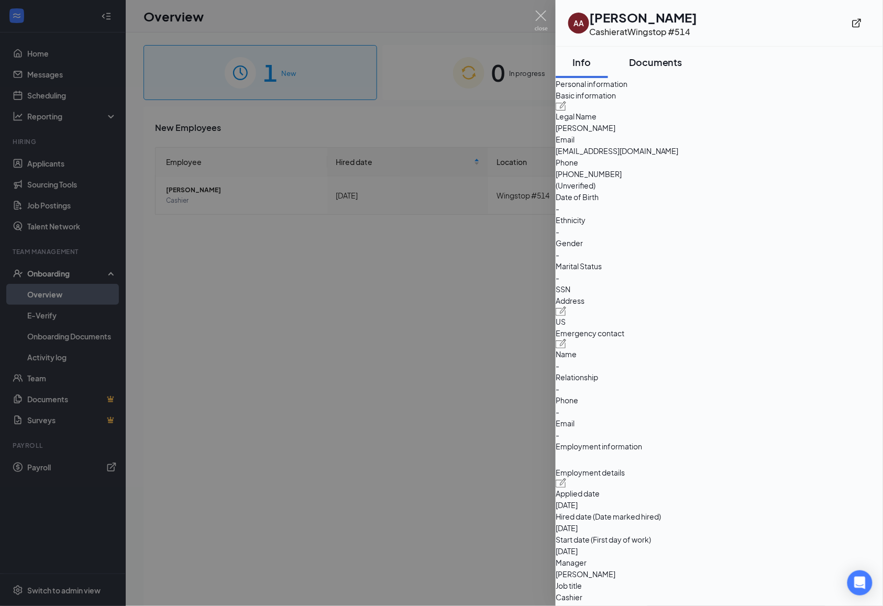
click at [674, 69] on button "Documents" at bounding box center [655, 62] width 74 height 31
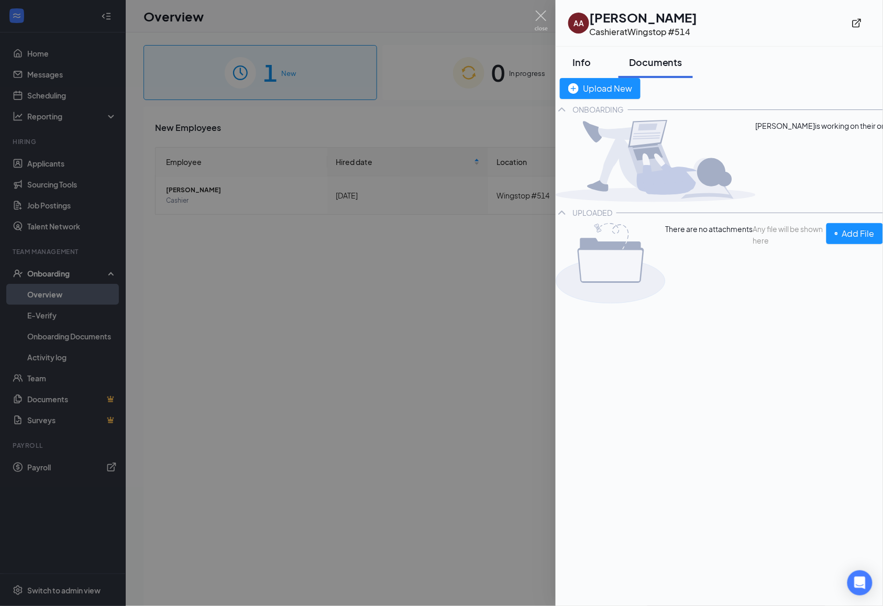
click at [589, 65] on div "Info" at bounding box center [581, 61] width 31 height 13
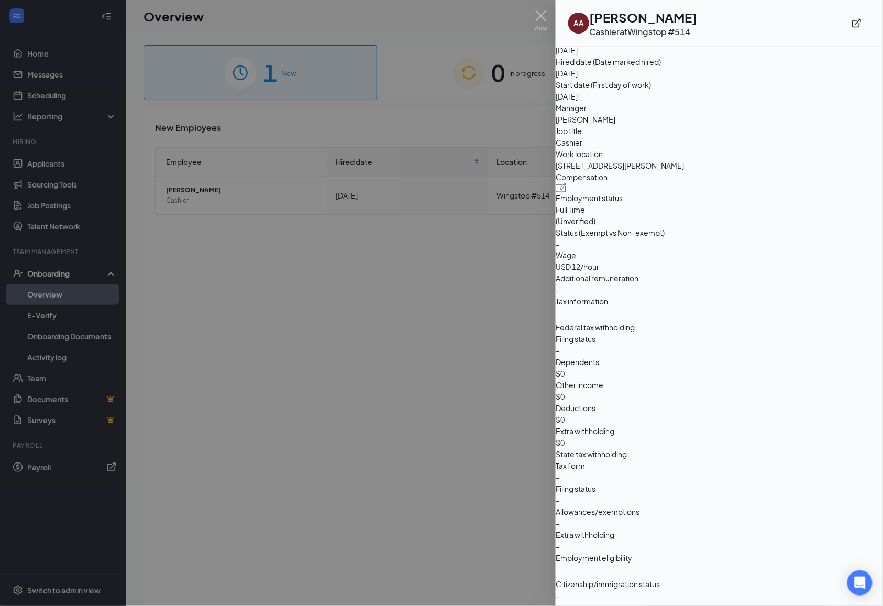
scroll to position [47, 0]
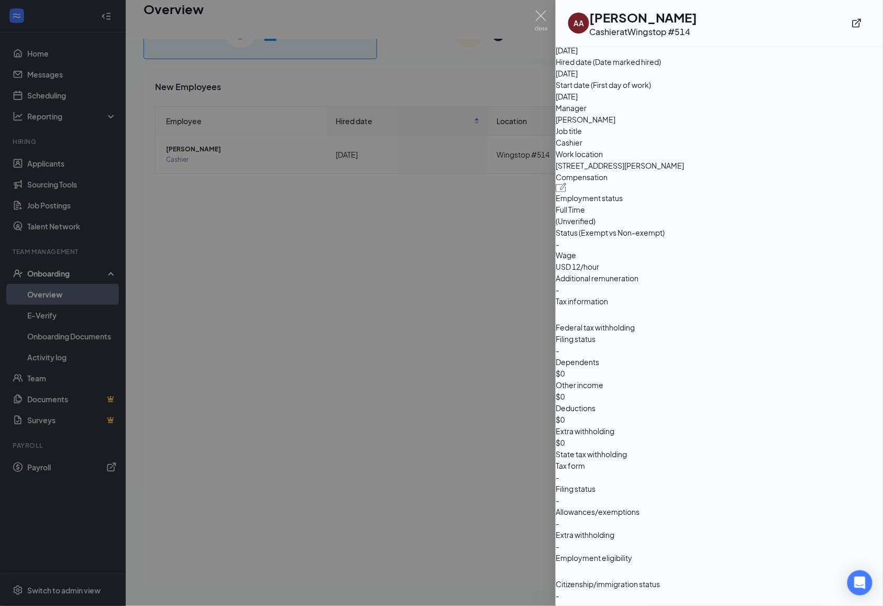
click at [379, 434] on div at bounding box center [441, 303] width 883 height 606
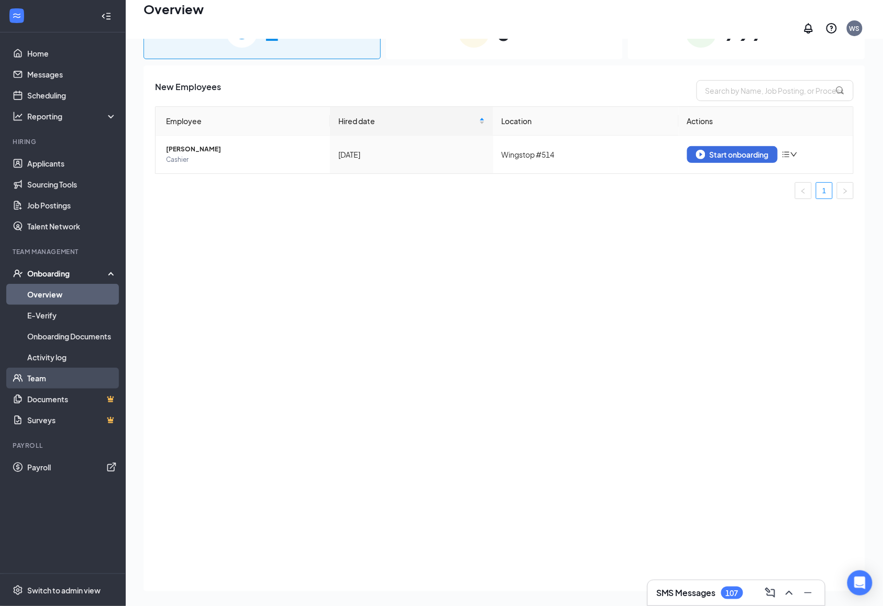
click at [76, 384] on link "Team" at bounding box center [72, 378] width 90 height 21
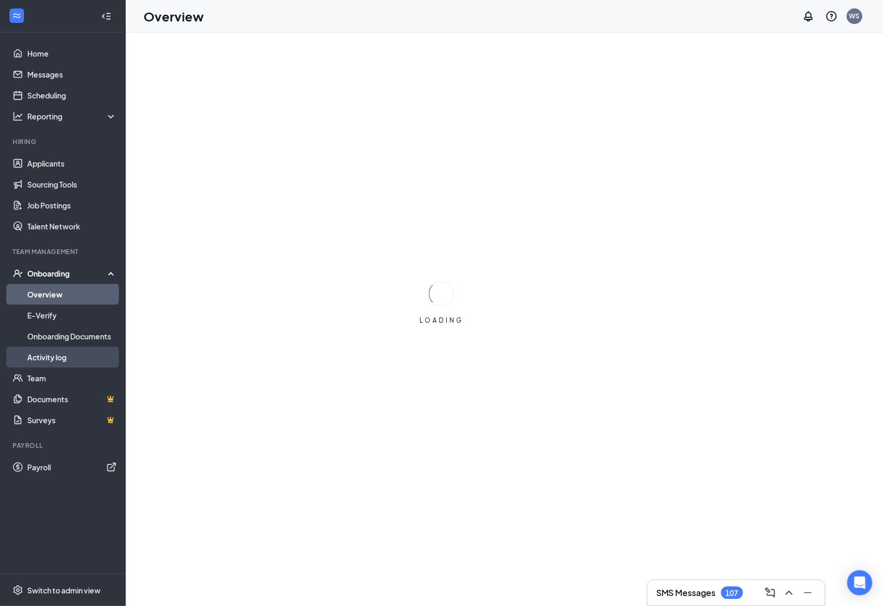
click at [69, 359] on link "Activity log" at bounding box center [72, 357] width 90 height 21
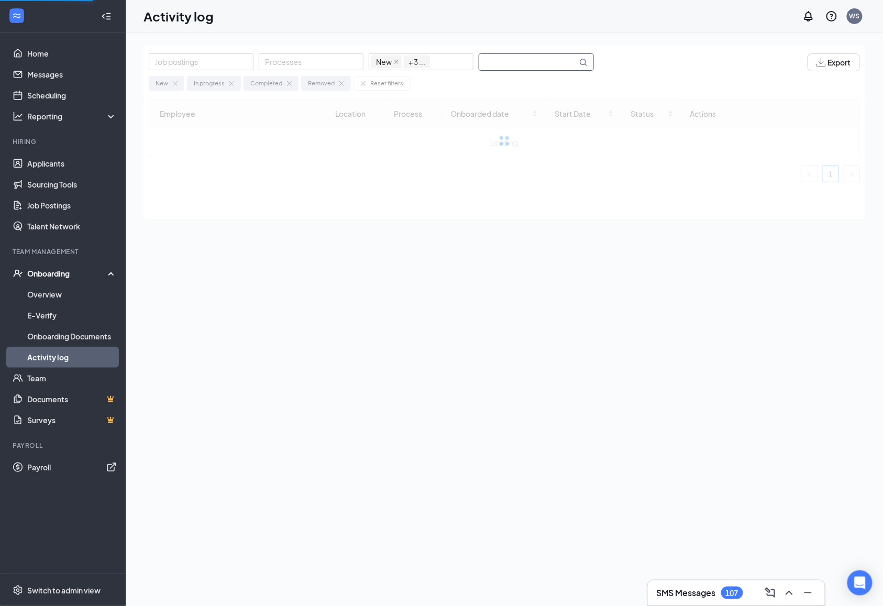
click at [501, 56] on input "text" at bounding box center [528, 62] width 98 height 16
click at [501, 56] on input "atikinson" at bounding box center [528, 62] width 98 height 16
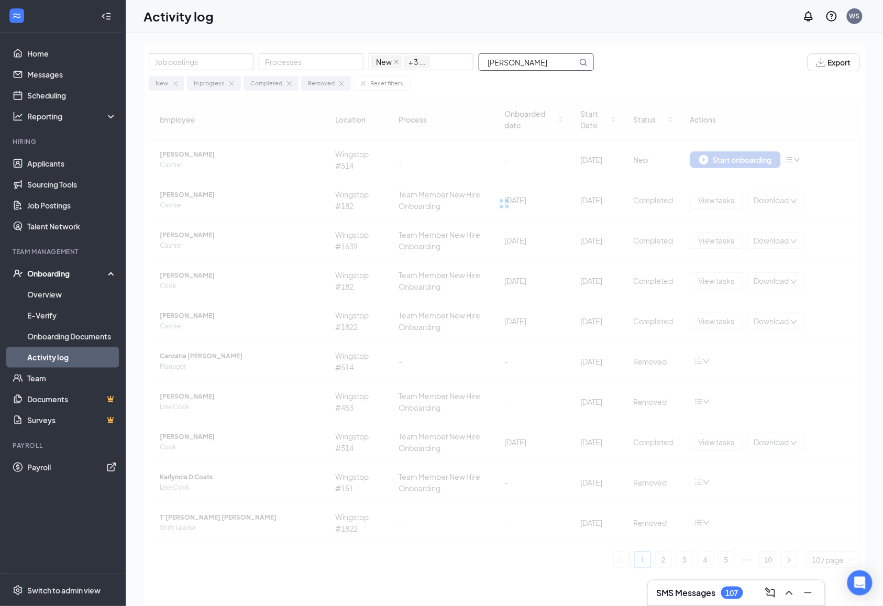
type input "[PERSON_NAME]"
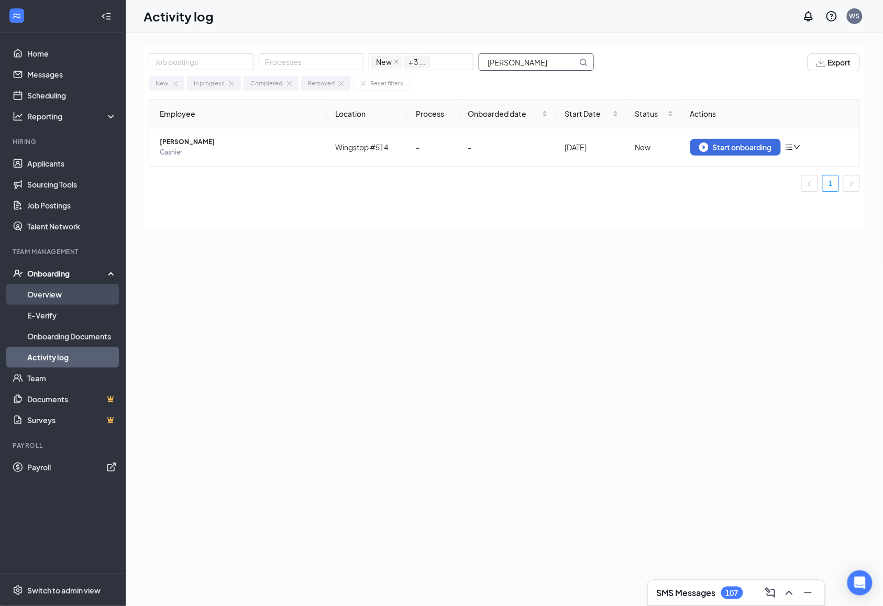
click at [59, 294] on link "Overview" at bounding box center [72, 294] width 90 height 21
